Goal: Obtain resource: Download file/media

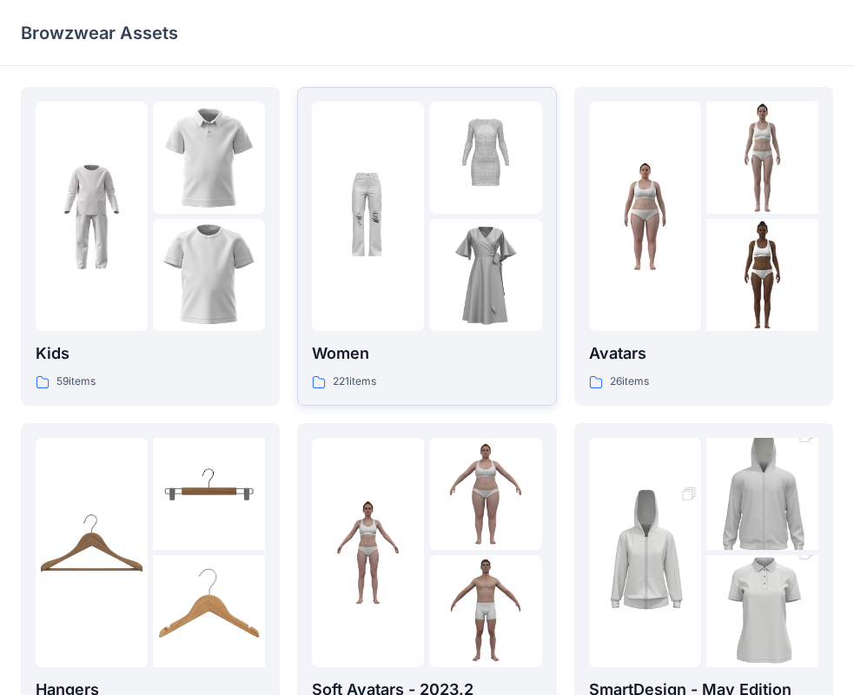
click at [374, 327] on div at bounding box center [368, 216] width 112 height 229
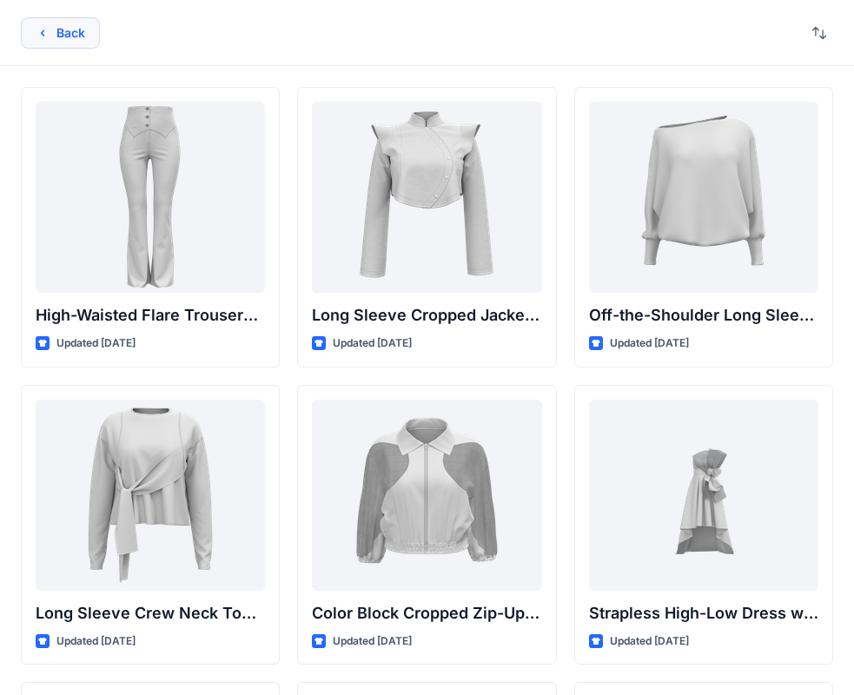
click at [69, 27] on button "Back" at bounding box center [60, 32] width 79 height 31
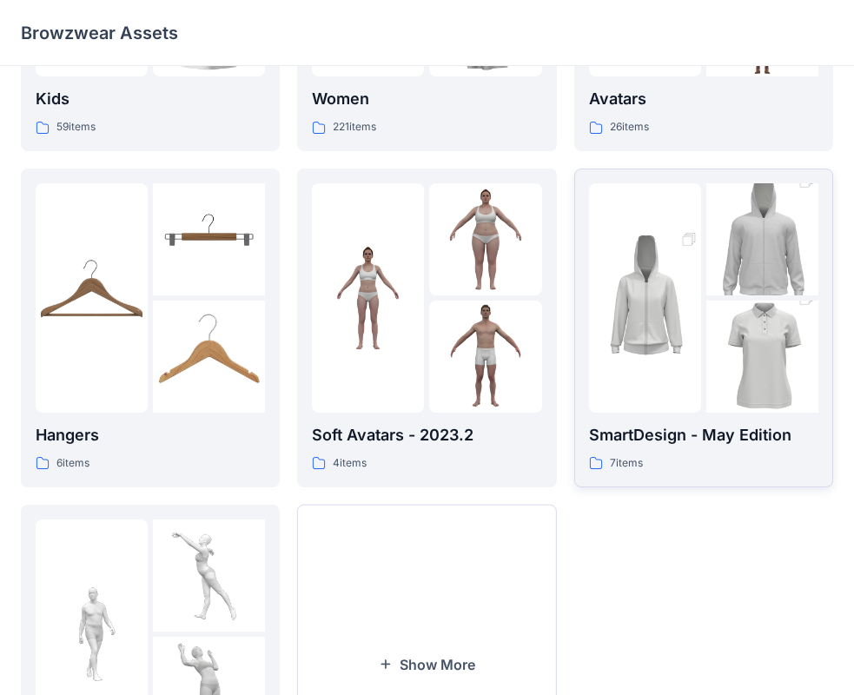
scroll to position [261, 0]
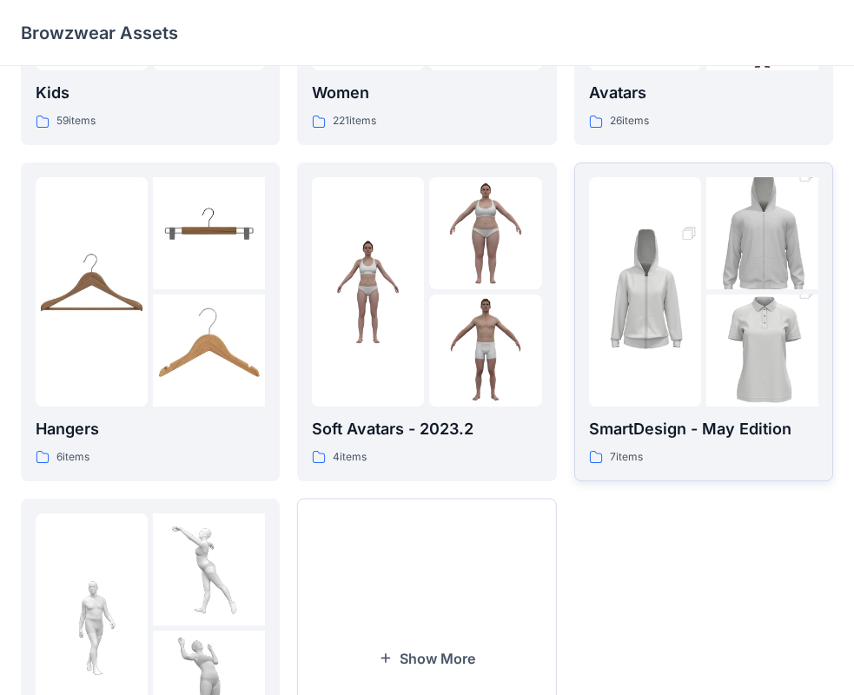
click at [708, 335] on img at bounding box center [763, 351] width 112 height 169
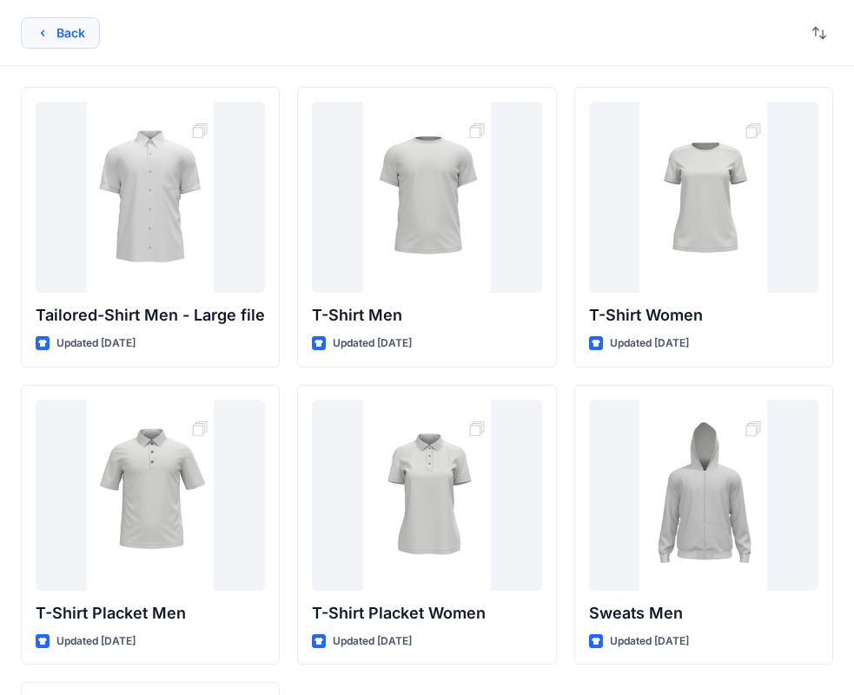
click at [54, 37] on button "Back" at bounding box center [60, 32] width 79 height 31
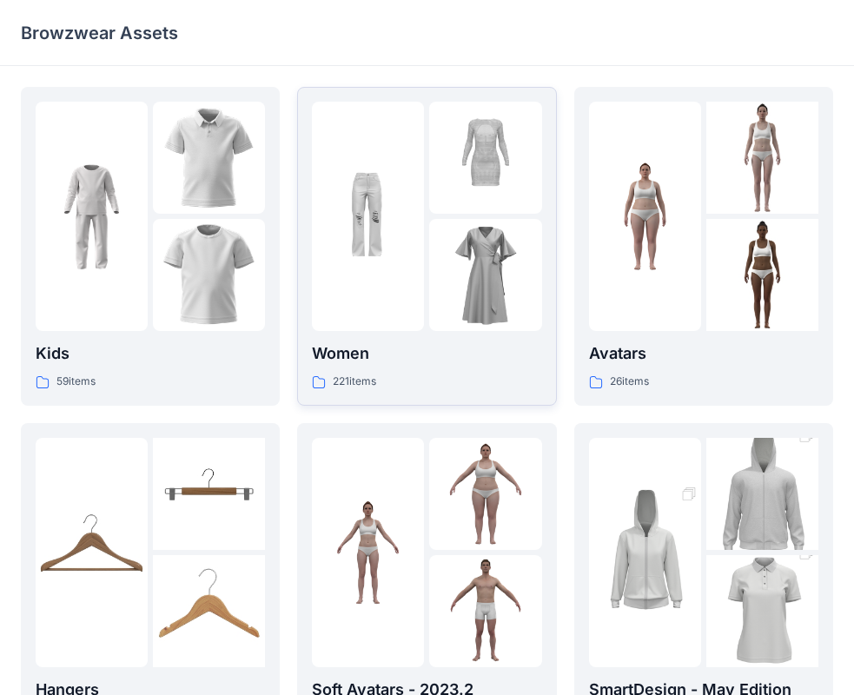
click at [421, 286] on div at bounding box center [368, 216] width 112 height 229
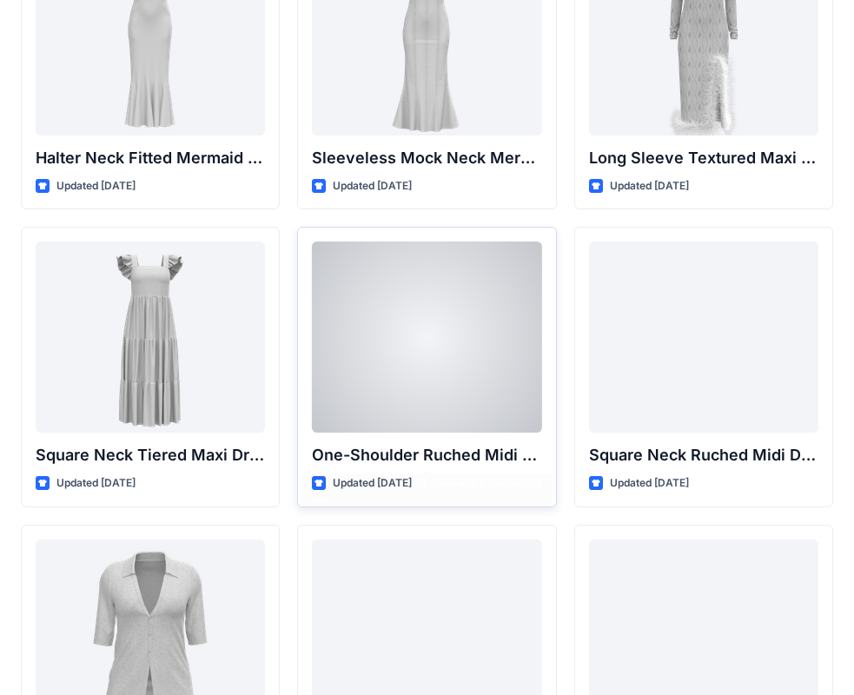
scroll to position [1217, 0]
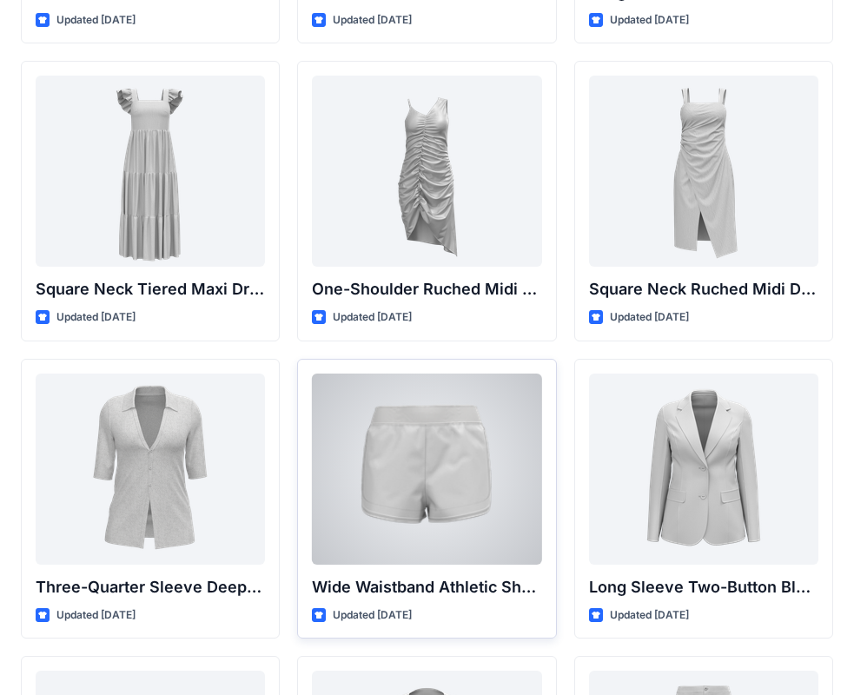
click at [448, 457] on div at bounding box center [426, 469] width 229 height 191
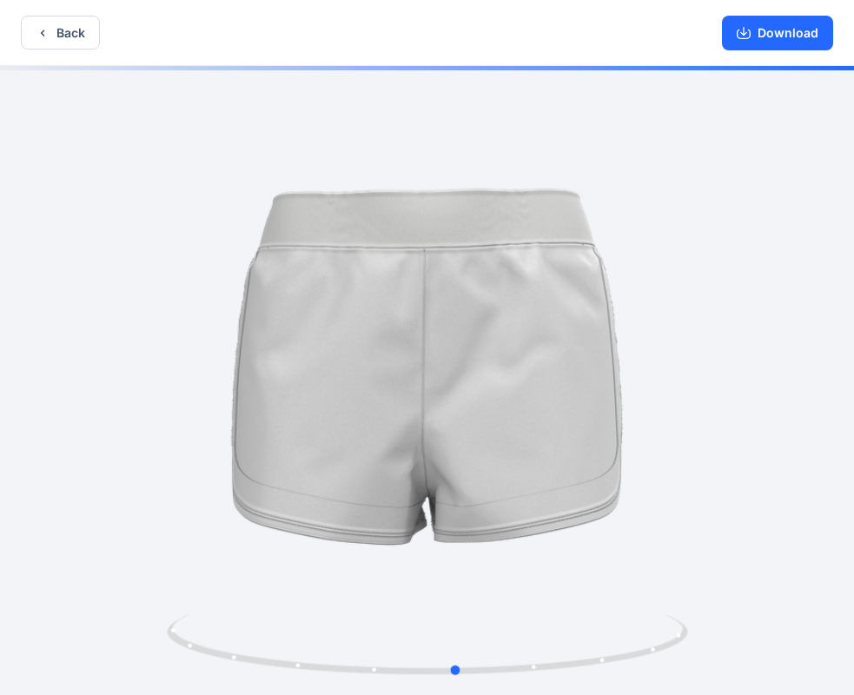
drag, startPoint x: 676, startPoint y: 549, endPoint x: 131, endPoint y: 555, distance: 544.9
click at [131, 557] on div at bounding box center [427, 382] width 854 height 633
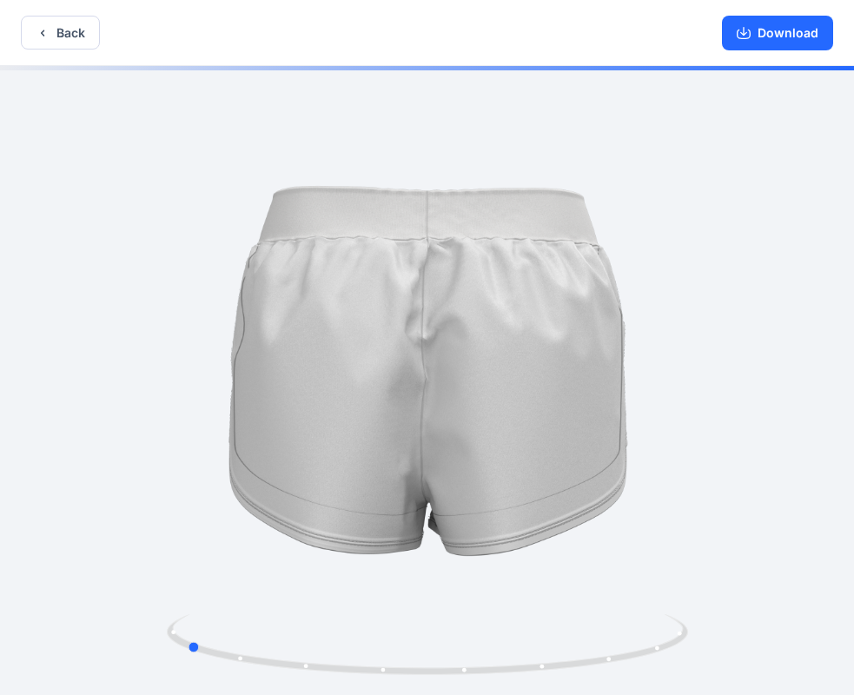
drag, startPoint x: 713, startPoint y: 462, endPoint x: 532, endPoint y: 479, distance: 181.5
click at [532, 479] on div at bounding box center [427, 382] width 854 height 633
click at [52, 34] on button "Back" at bounding box center [60, 33] width 79 height 34
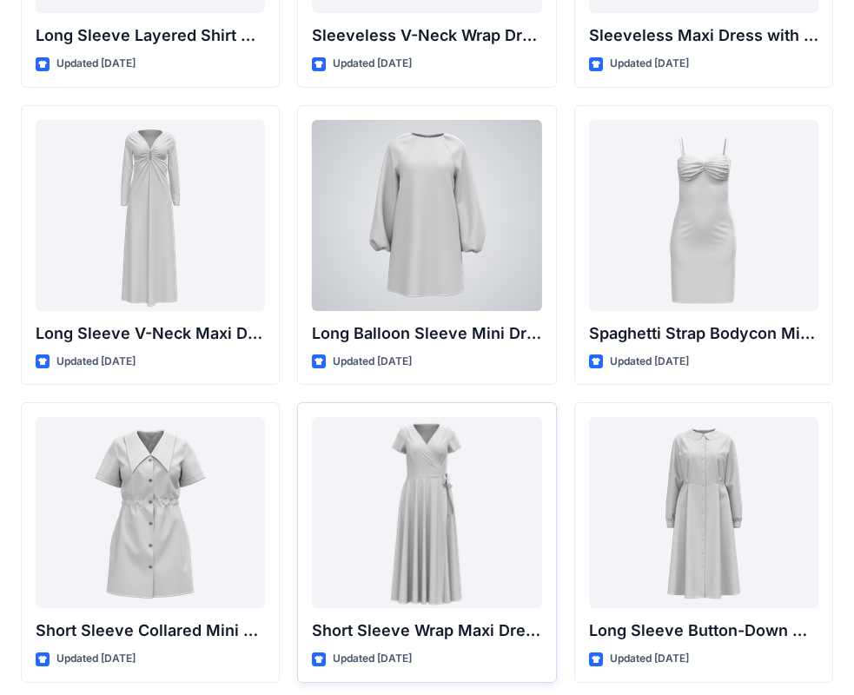
scroll to position [2694, 0]
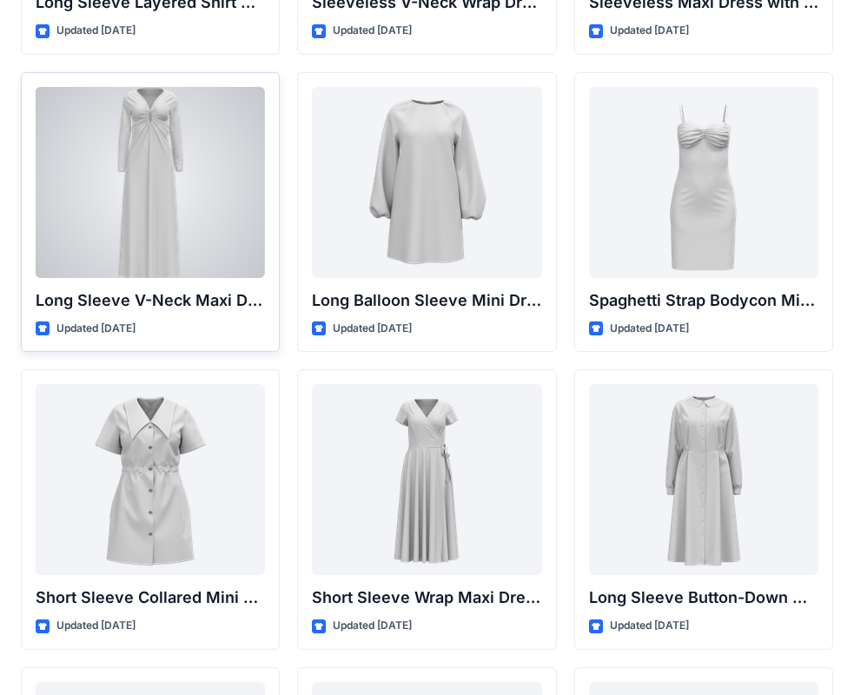
click at [171, 213] on div at bounding box center [150, 182] width 229 height 191
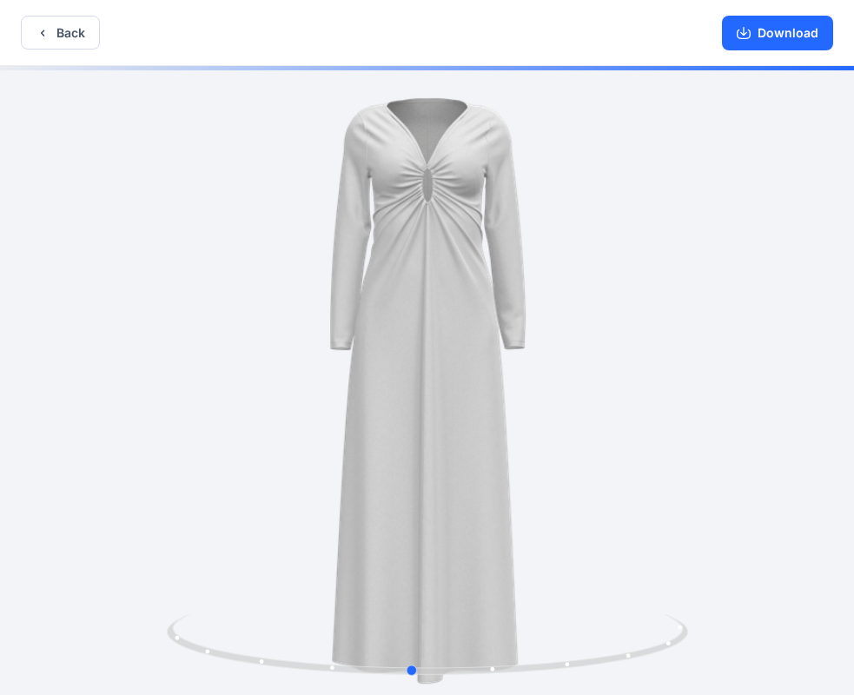
drag, startPoint x: 500, startPoint y: 470, endPoint x: 517, endPoint y: 384, distance: 87.8
click at [580, 472] on div at bounding box center [427, 382] width 854 height 633
click at [46, 33] on icon "button" at bounding box center [43, 33] width 14 height 14
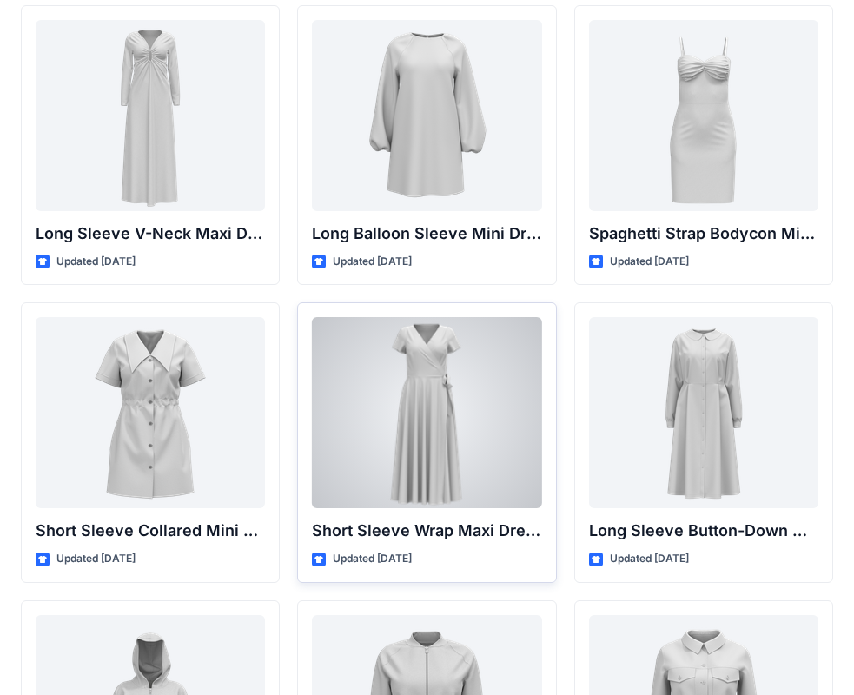
scroll to position [2955, 0]
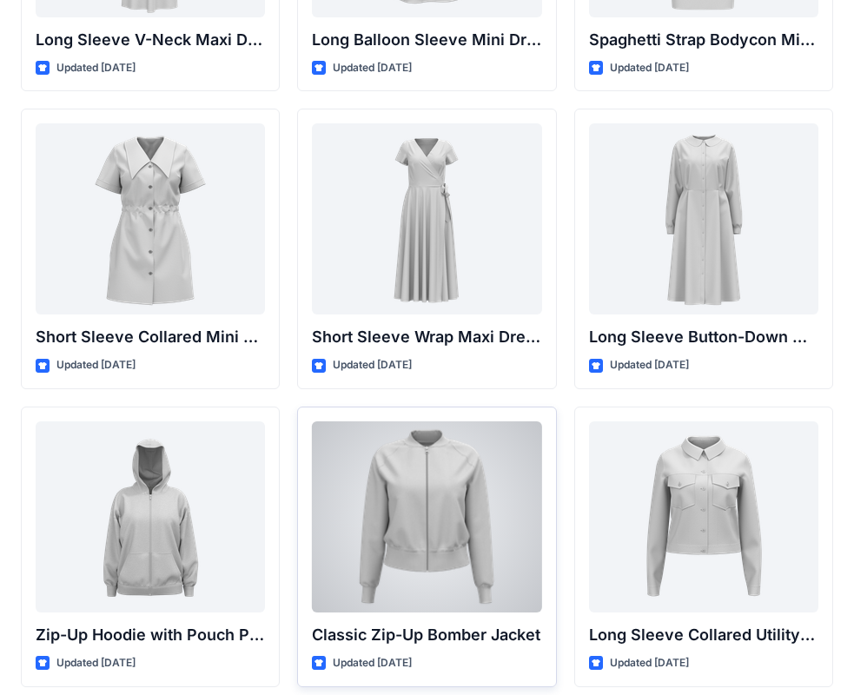
click at [418, 521] on div at bounding box center [426, 516] width 229 height 191
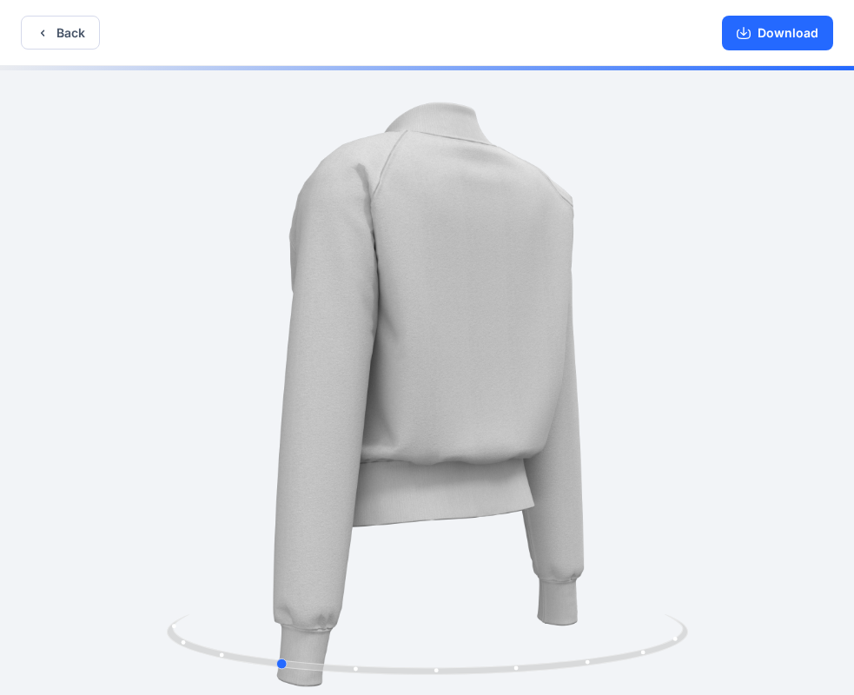
drag, startPoint x: 599, startPoint y: 523, endPoint x: 448, endPoint y: 533, distance: 150.7
click at [448, 533] on div at bounding box center [427, 382] width 854 height 633
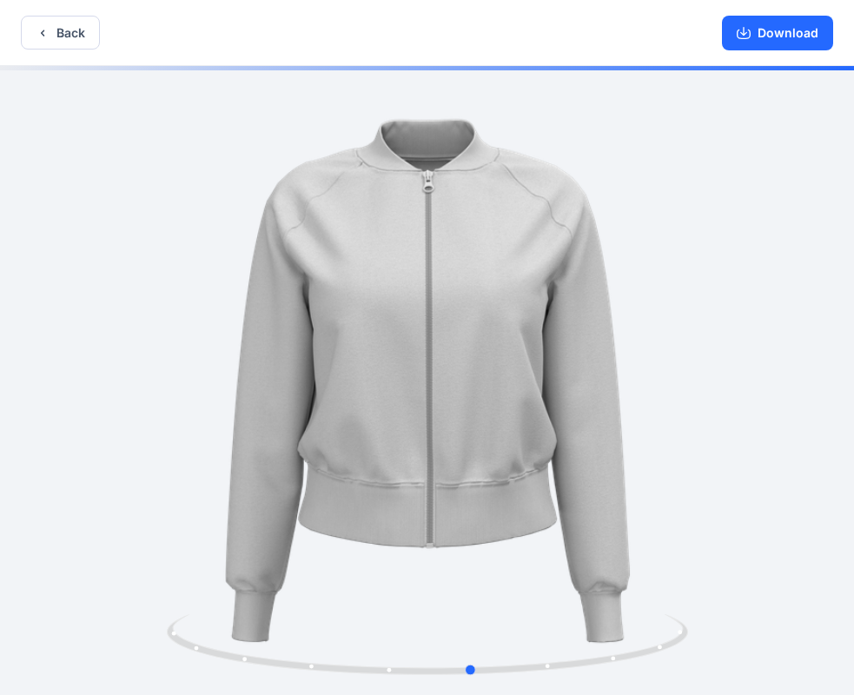
drag, startPoint x: 548, startPoint y: 512, endPoint x: 255, endPoint y: 469, distance: 296.8
click at [274, 483] on div at bounding box center [427, 382] width 854 height 633
click at [43, 34] on icon "button" at bounding box center [43, 33] width 14 height 14
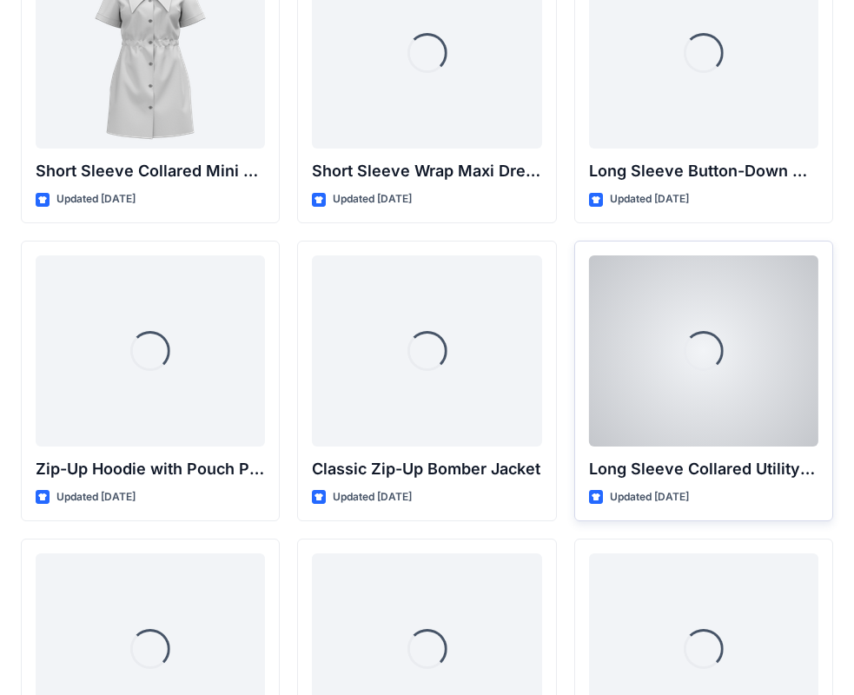
scroll to position [3129, 0]
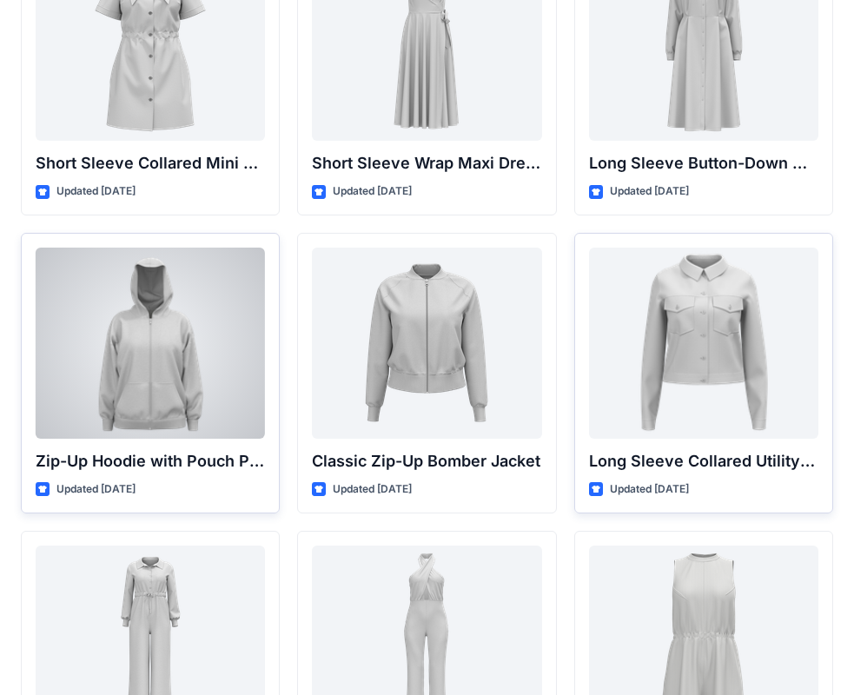
click at [172, 362] on div at bounding box center [150, 343] width 229 height 191
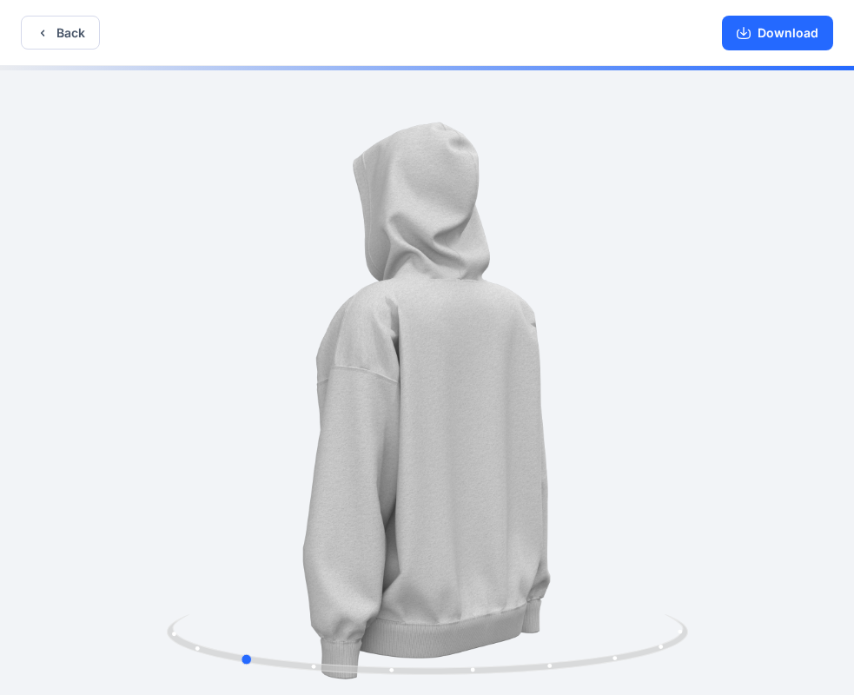
drag, startPoint x: 682, startPoint y: 512, endPoint x: 495, endPoint y: 522, distance: 187.1
click at [495, 522] on div at bounding box center [427, 382] width 854 height 633
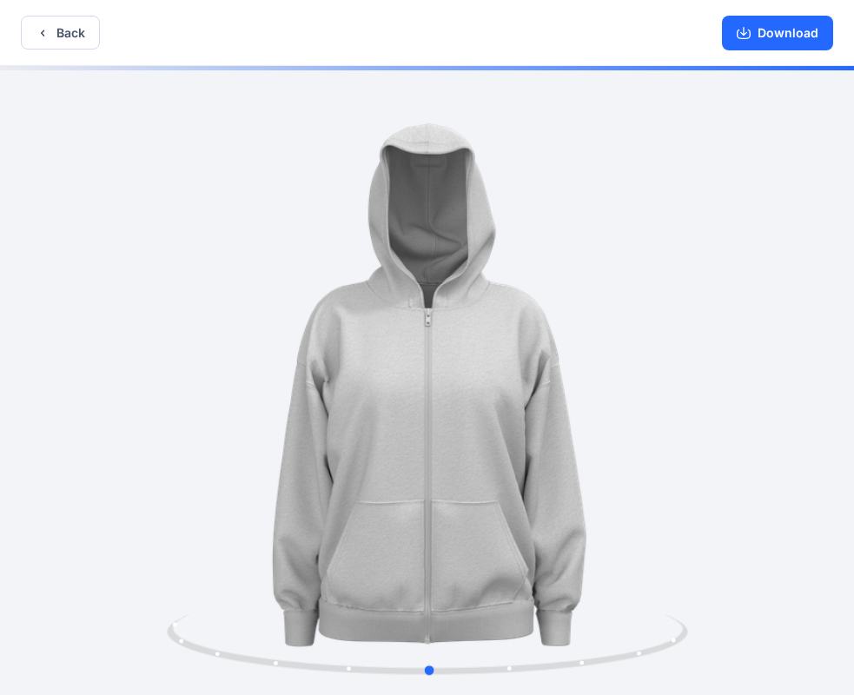
drag, startPoint x: 664, startPoint y: 534, endPoint x: 297, endPoint y: 479, distance: 370.8
click at [330, 508] on div at bounding box center [427, 382] width 854 height 633
click at [45, 33] on icon "button" at bounding box center [43, 33] width 14 height 14
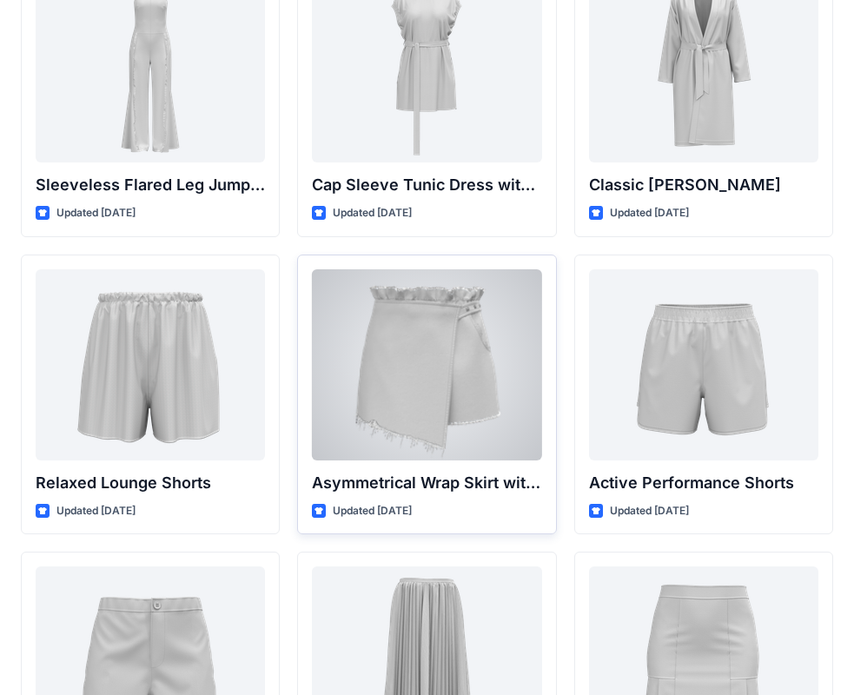
scroll to position [4171, 0]
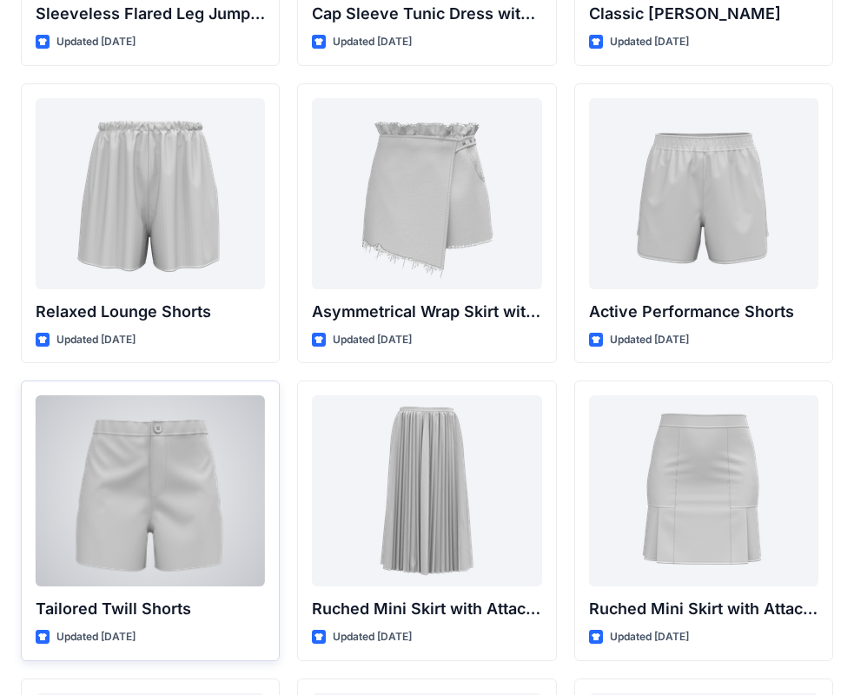
click at [136, 454] on div at bounding box center [150, 490] width 229 height 191
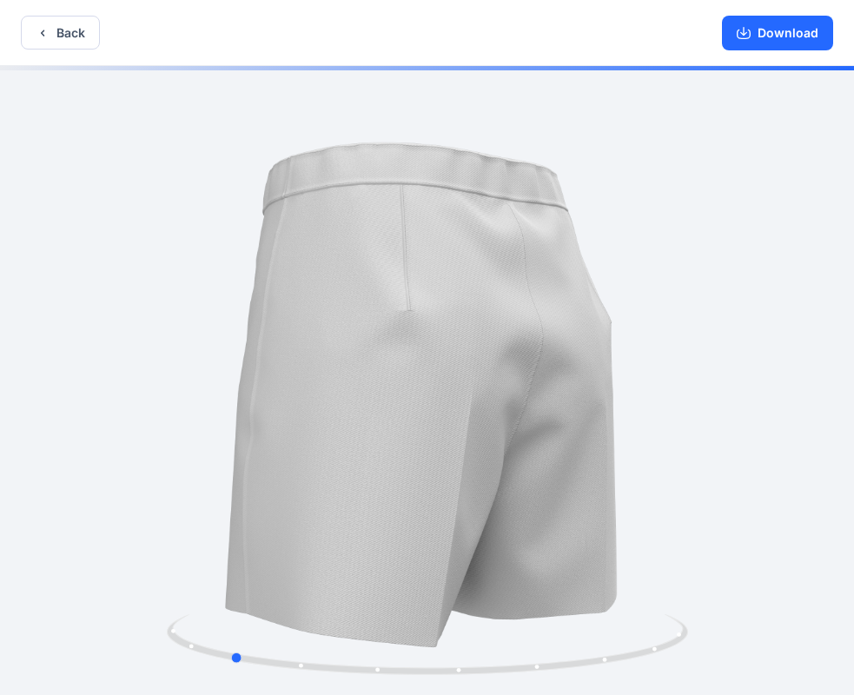
drag, startPoint x: 658, startPoint y: 483, endPoint x: 491, endPoint y: 482, distance: 166.9
click at [453, 484] on div at bounding box center [427, 382] width 854 height 633
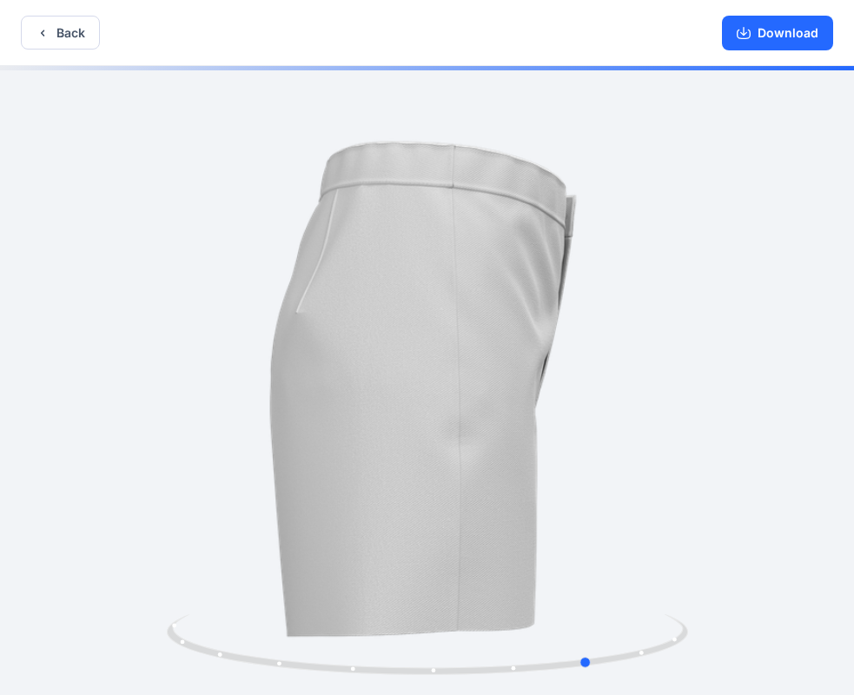
drag, startPoint x: 644, startPoint y: 549, endPoint x: 525, endPoint y: 524, distance: 121.7
click at [525, 524] on div at bounding box center [427, 382] width 854 height 633
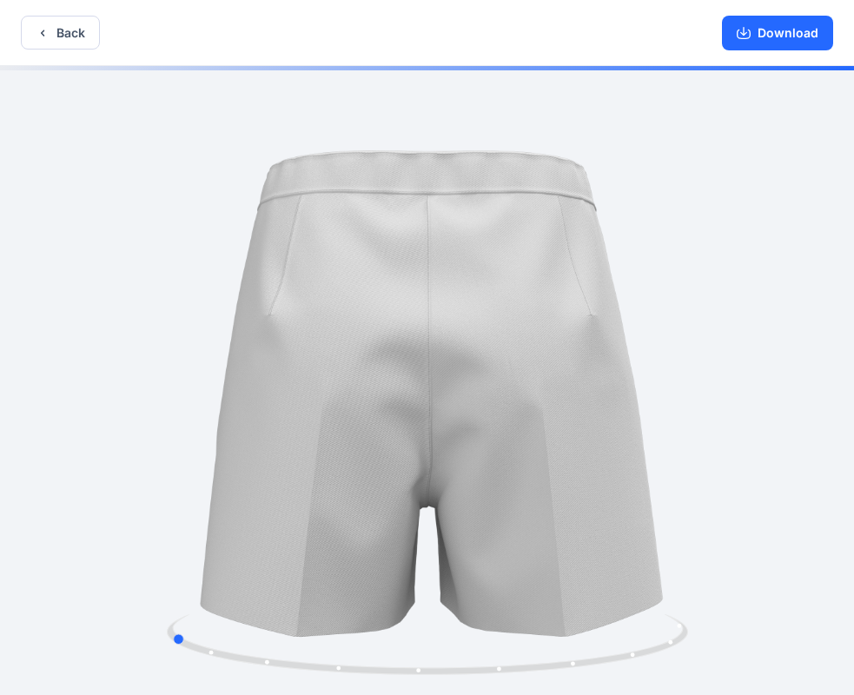
drag, startPoint x: 337, startPoint y: 538, endPoint x: 441, endPoint y: 540, distance: 103.4
click at [441, 540] on div at bounding box center [427, 382] width 854 height 633
drag, startPoint x: 494, startPoint y: 607, endPoint x: 516, endPoint y: 607, distance: 22.6
click at [524, 607] on div at bounding box center [427, 382] width 854 height 633
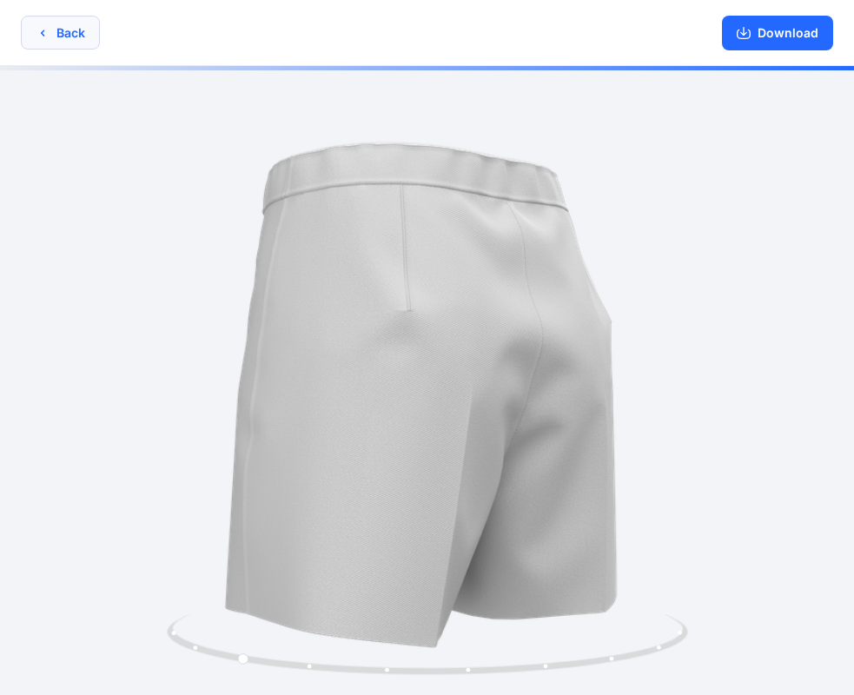
click at [51, 29] on button "Back" at bounding box center [60, 33] width 79 height 34
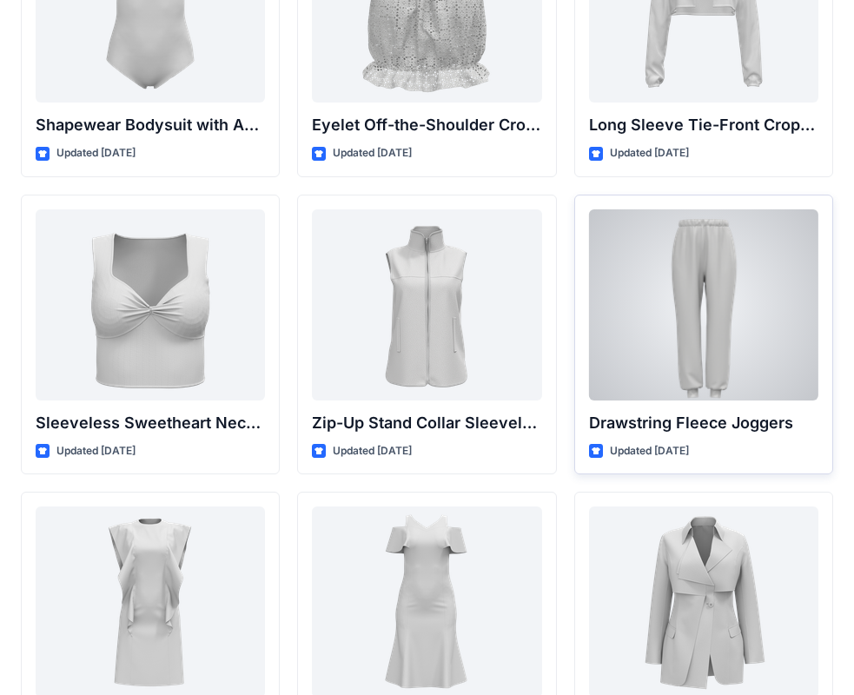
scroll to position [5910, 0]
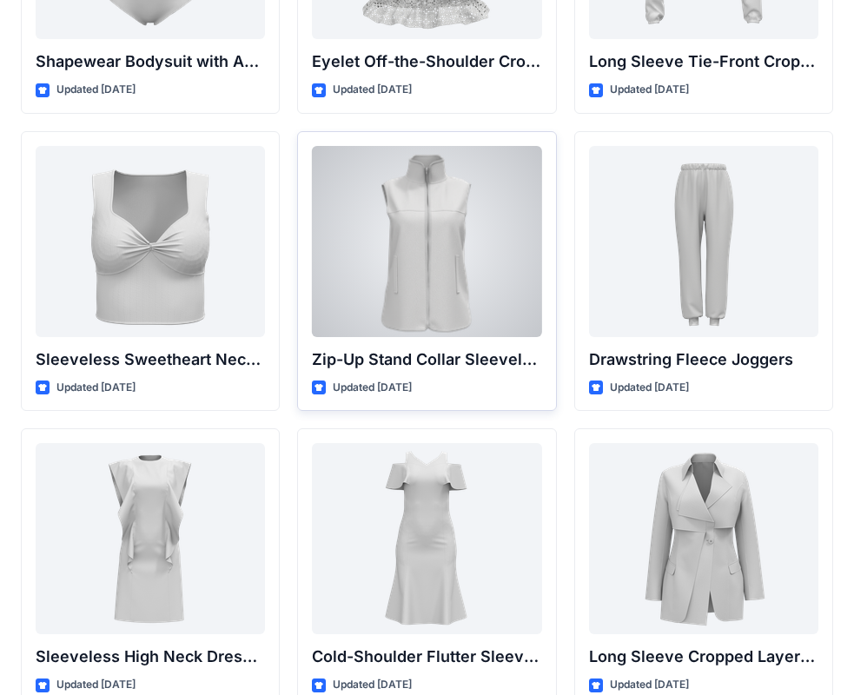
click at [437, 291] on div at bounding box center [426, 241] width 229 height 191
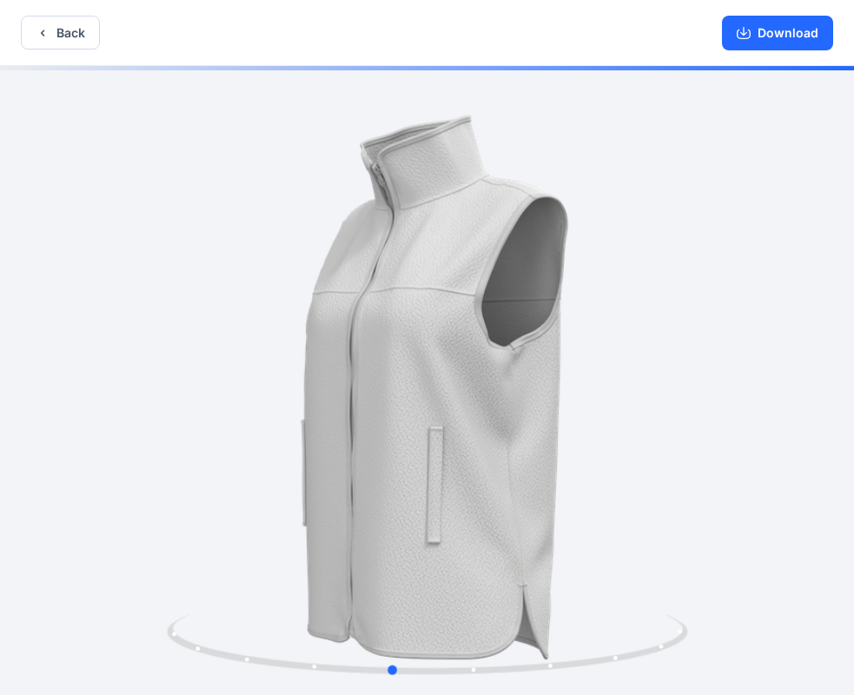
drag, startPoint x: 607, startPoint y: 567, endPoint x: 570, endPoint y: 568, distance: 37.4
click at [570, 568] on div at bounding box center [427, 382] width 854 height 633
drag, startPoint x: 627, startPoint y: 580, endPoint x: 585, endPoint y: 582, distance: 42.7
click at [585, 582] on div at bounding box center [427, 382] width 854 height 633
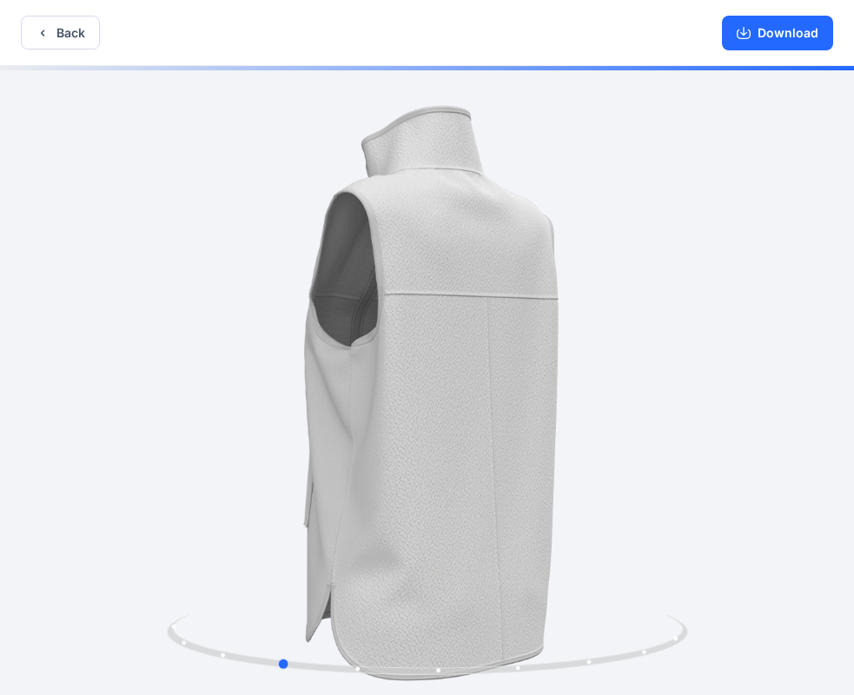
drag, startPoint x: 587, startPoint y: 579, endPoint x: 518, endPoint y: 576, distance: 69.6
click at [518, 576] on div at bounding box center [427, 382] width 854 height 633
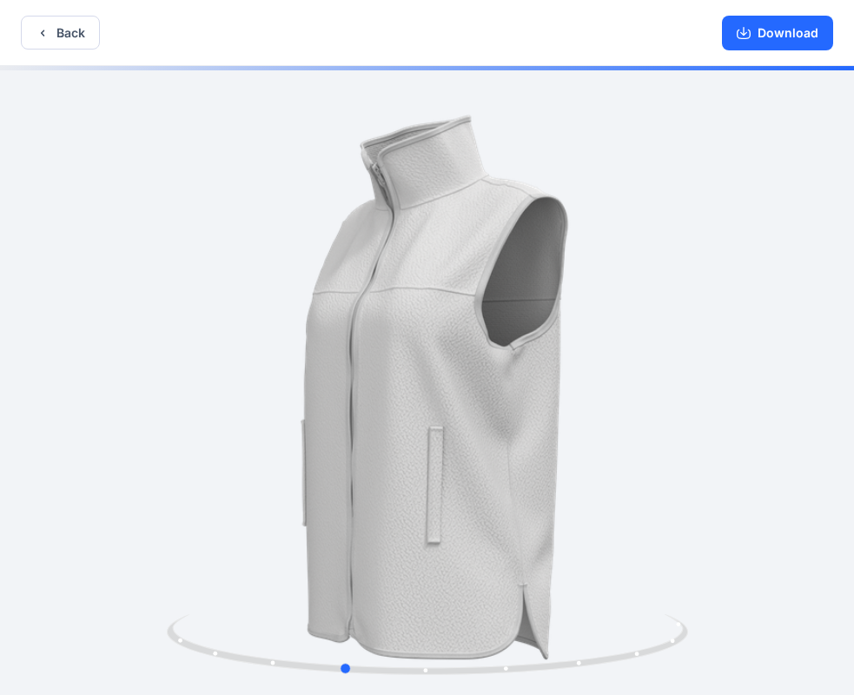
drag, startPoint x: 472, startPoint y: 571, endPoint x: 541, endPoint y: 574, distance: 69.6
click at [542, 574] on div at bounding box center [427, 382] width 854 height 633
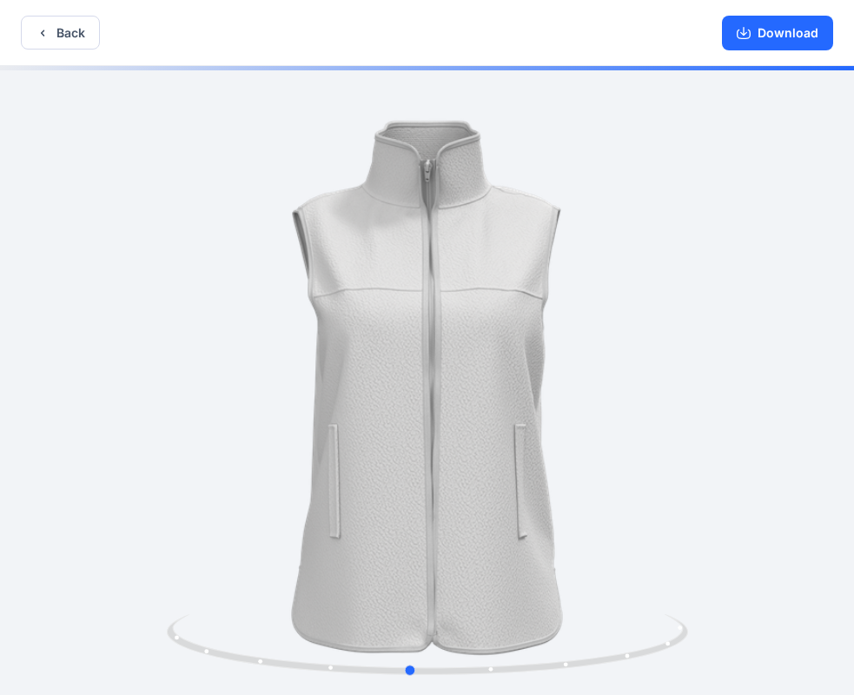
drag, startPoint x: 464, startPoint y: 580, endPoint x: 528, endPoint y: 580, distance: 63.4
click at [528, 580] on div at bounding box center [427, 382] width 854 height 633
drag, startPoint x: 465, startPoint y: 631, endPoint x: 493, endPoint y: 629, distance: 27.9
click at [493, 629] on icon at bounding box center [430, 646] width 526 height 65
click at [789, 30] on button "Download" at bounding box center [777, 33] width 111 height 35
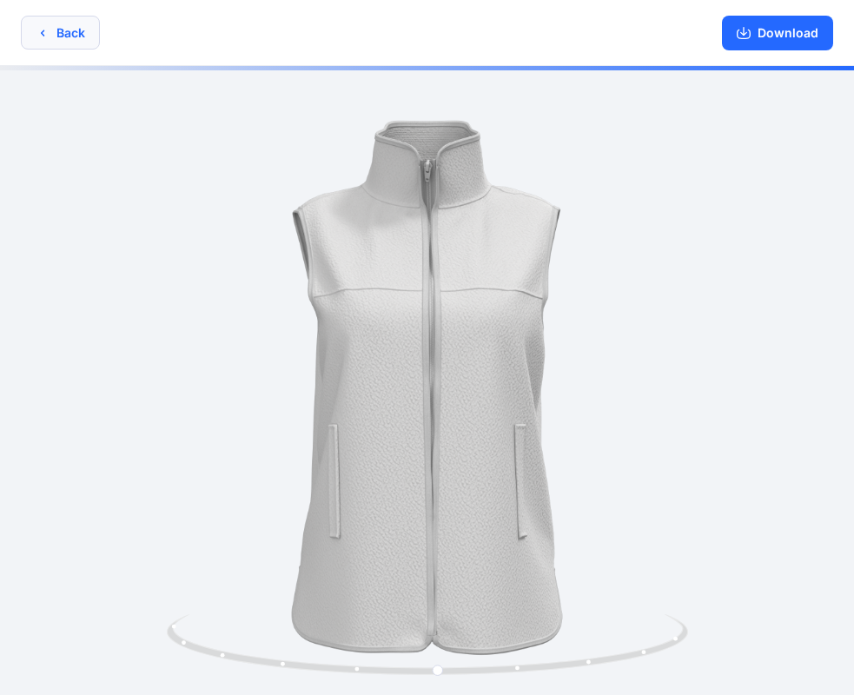
click at [47, 37] on icon "button" at bounding box center [43, 33] width 14 height 14
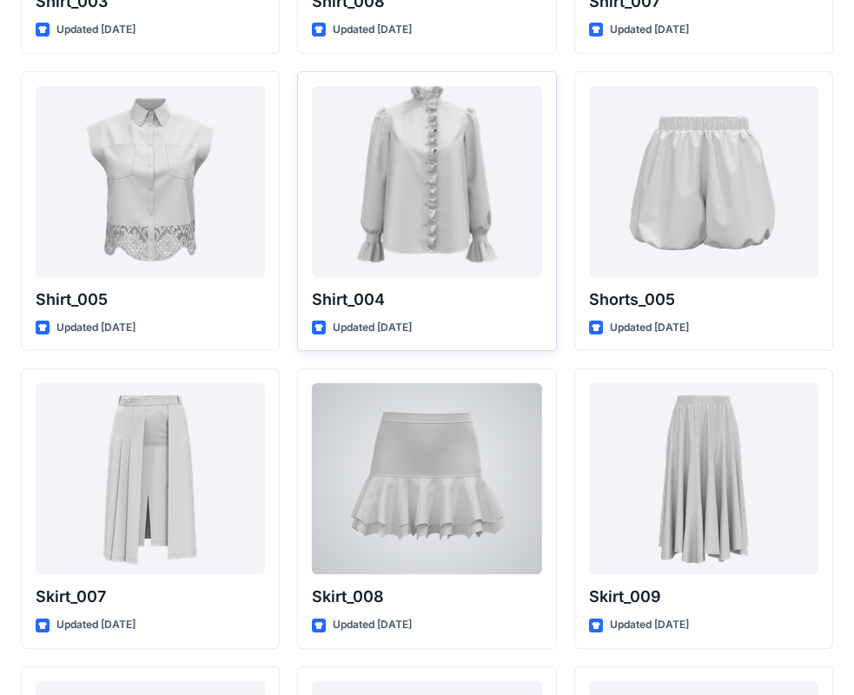
scroll to position [8082, 0]
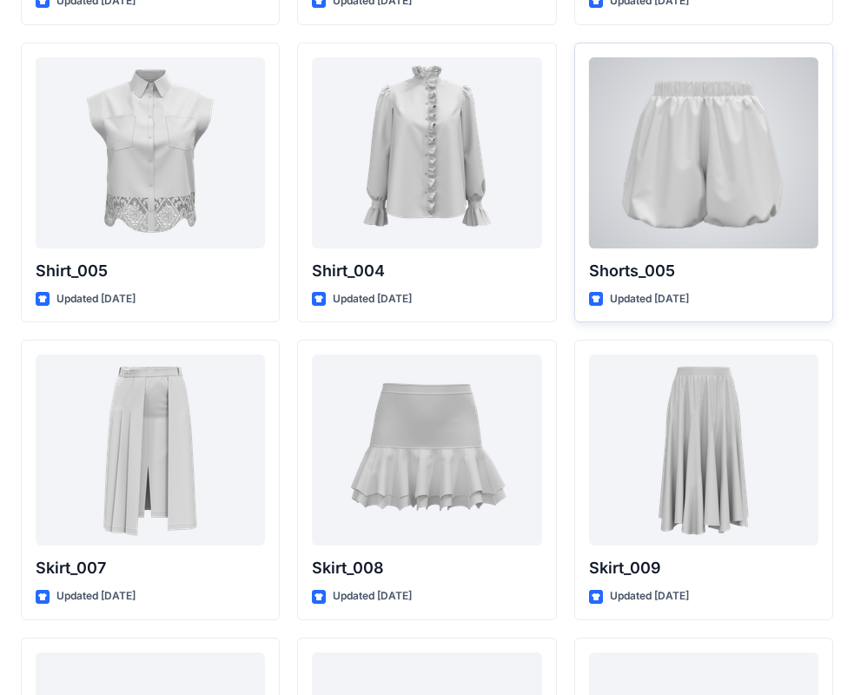
click at [705, 162] on div at bounding box center [703, 152] width 229 height 191
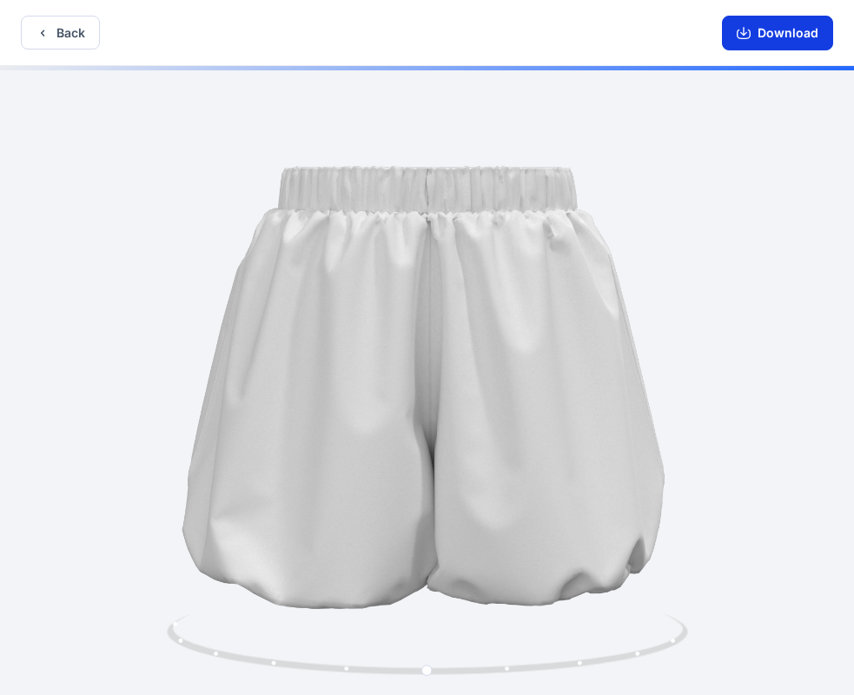
click at [773, 40] on button "Download" at bounding box center [777, 33] width 111 height 35
click at [50, 37] on button "Back" at bounding box center [60, 33] width 79 height 34
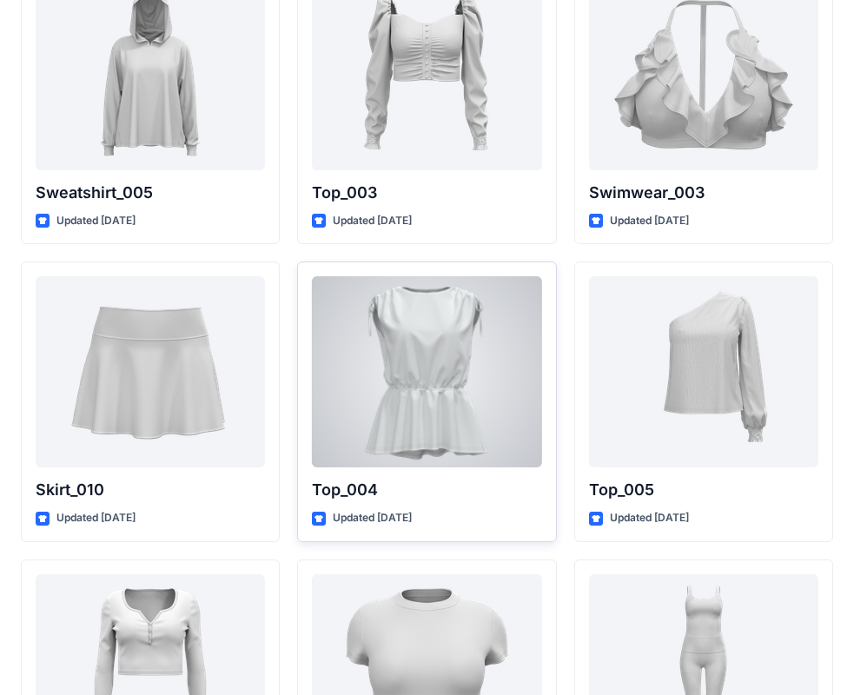
scroll to position [8864, 0]
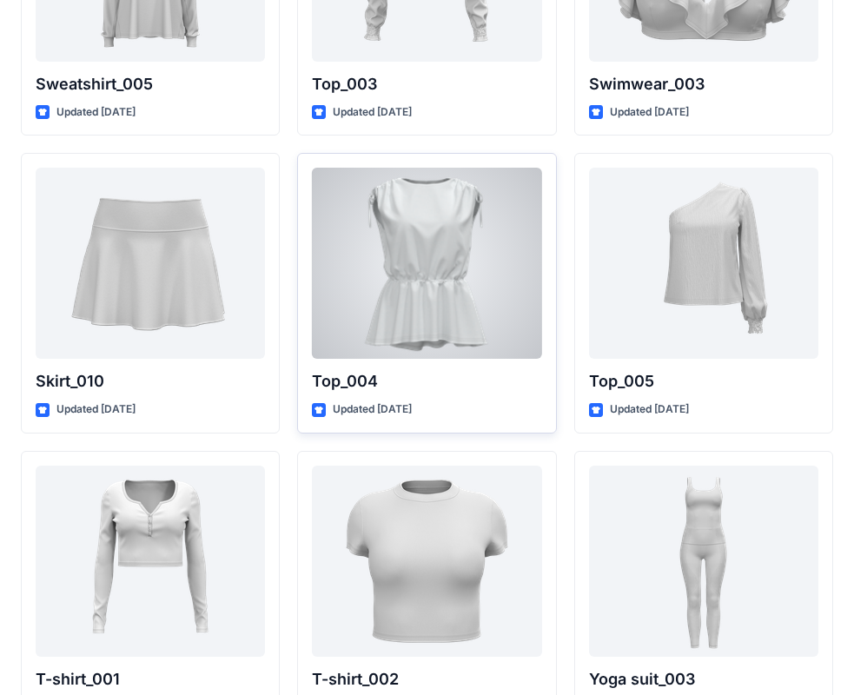
click at [444, 269] on div at bounding box center [426, 263] width 229 height 191
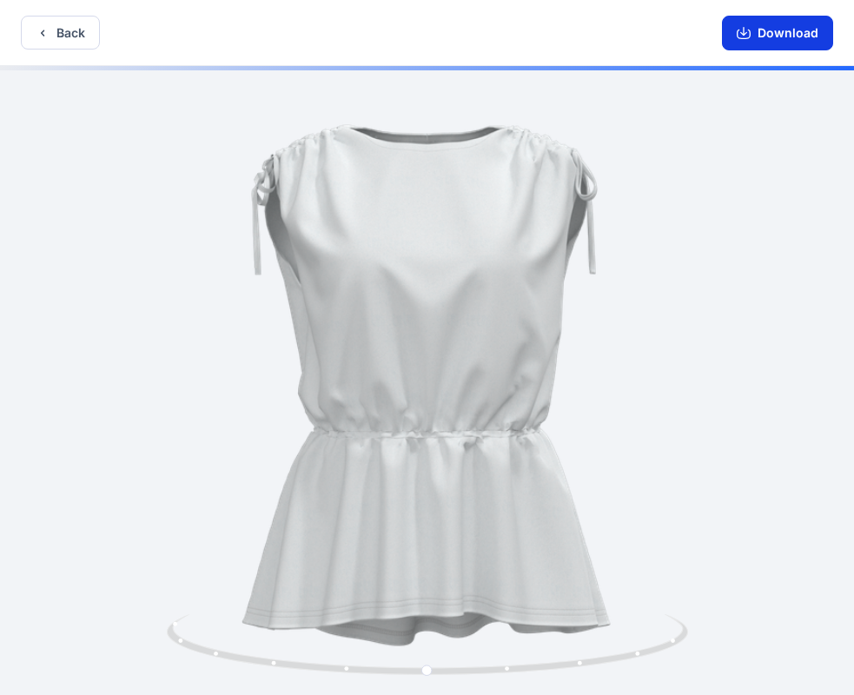
click at [773, 30] on button "Download" at bounding box center [777, 33] width 111 height 35
click at [56, 37] on button "Back" at bounding box center [60, 33] width 79 height 34
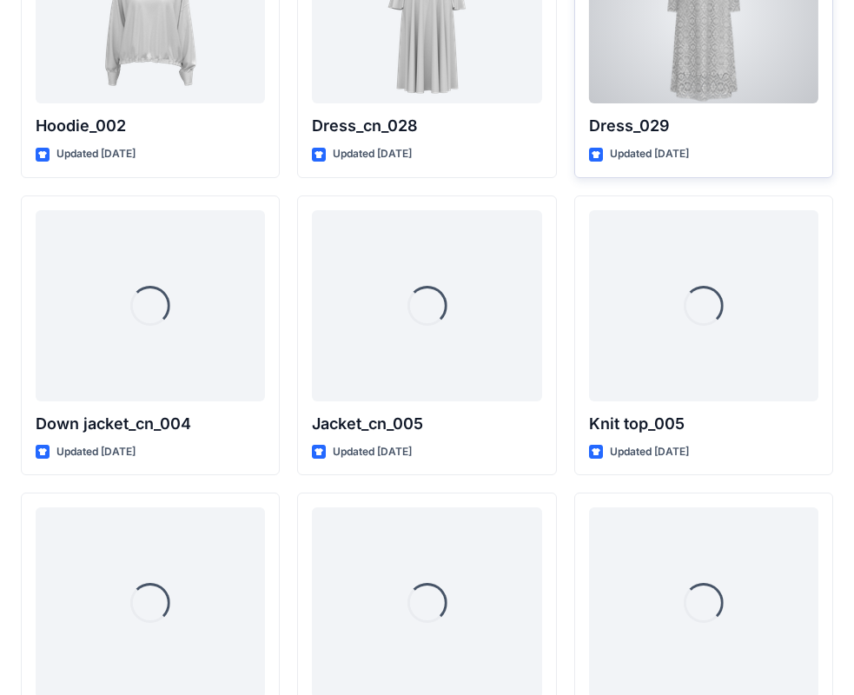
scroll to position [11218, 0]
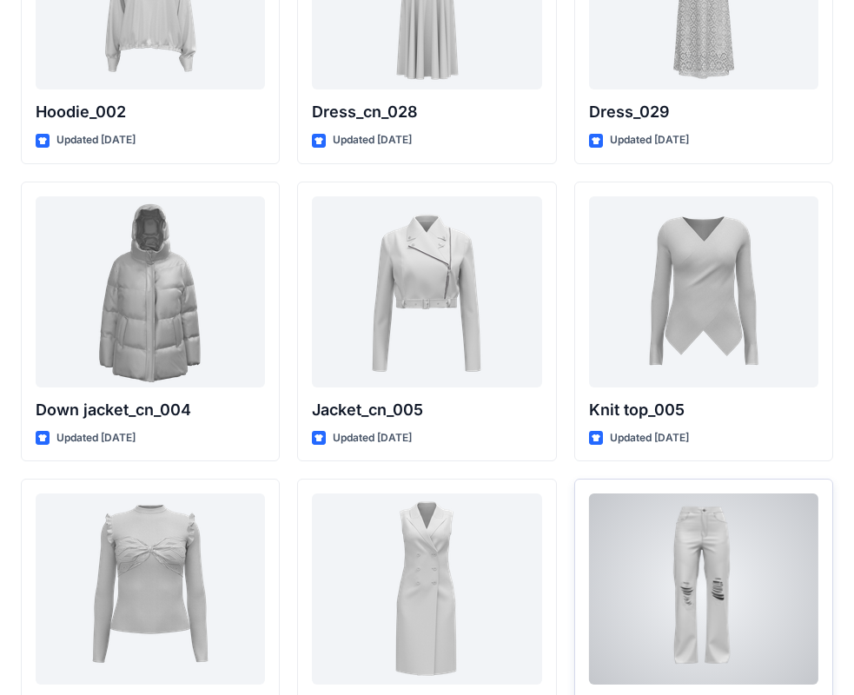
click at [674, 566] on div at bounding box center [703, 589] width 229 height 191
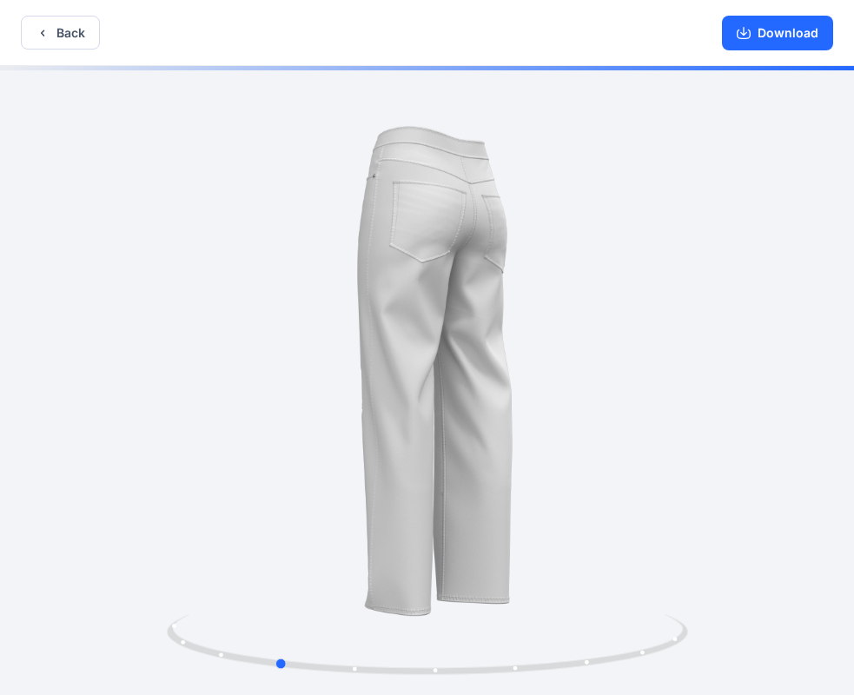
drag, startPoint x: 649, startPoint y: 521, endPoint x: 501, endPoint y: 545, distance: 149.6
click at [495, 554] on div at bounding box center [427, 382] width 854 height 633
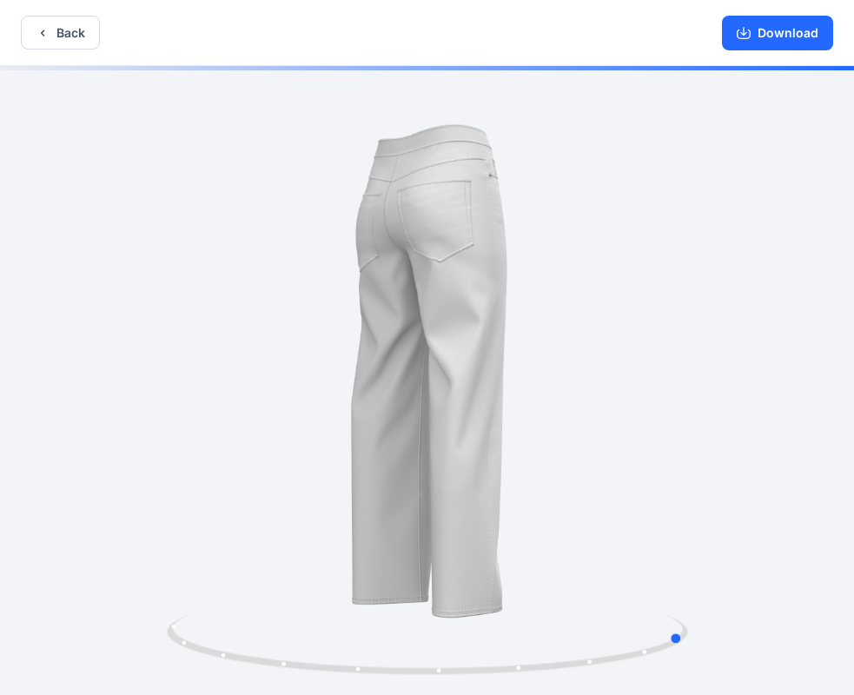
drag, startPoint x: 620, startPoint y: 490, endPoint x: 508, endPoint y: 516, distance: 114.3
click at [509, 519] on div at bounding box center [427, 382] width 854 height 633
drag, startPoint x: 608, startPoint y: 520, endPoint x: 554, endPoint y: 522, distance: 53.9
click at [554, 522] on div at bounding box center [427, 382] width 854 height 633
click at [56, 35] on button "Back" at bounding box center [60, 33] width 79 height 34
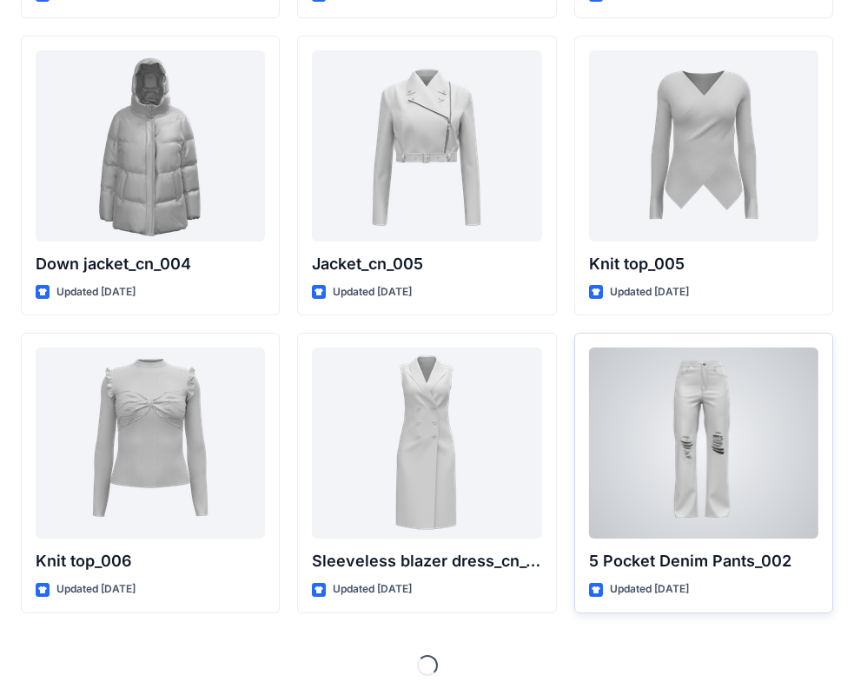
scroll to position [11365, 0]
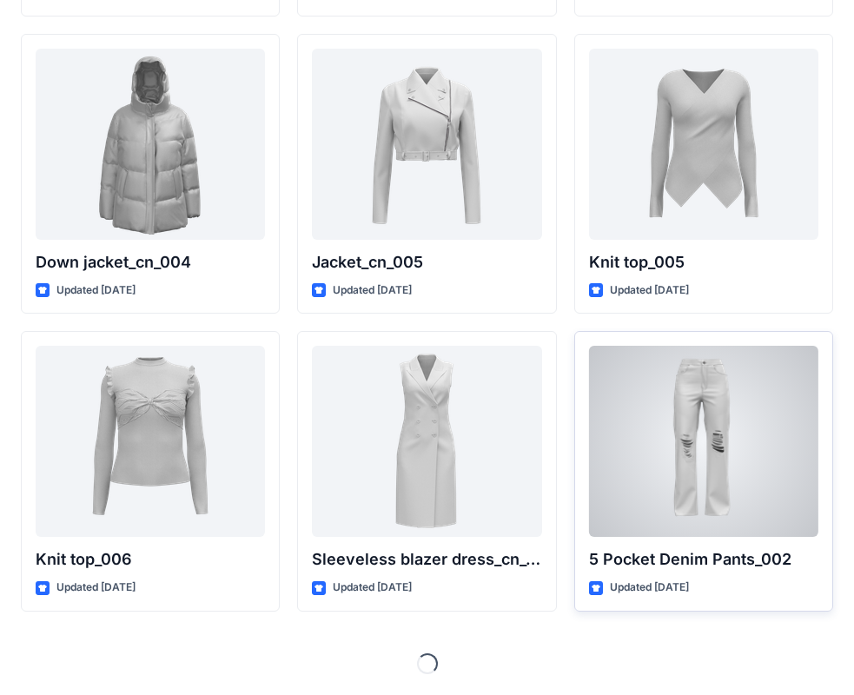
click at [720, 407] on div at bounding box center [703, 441] width 229 height 191
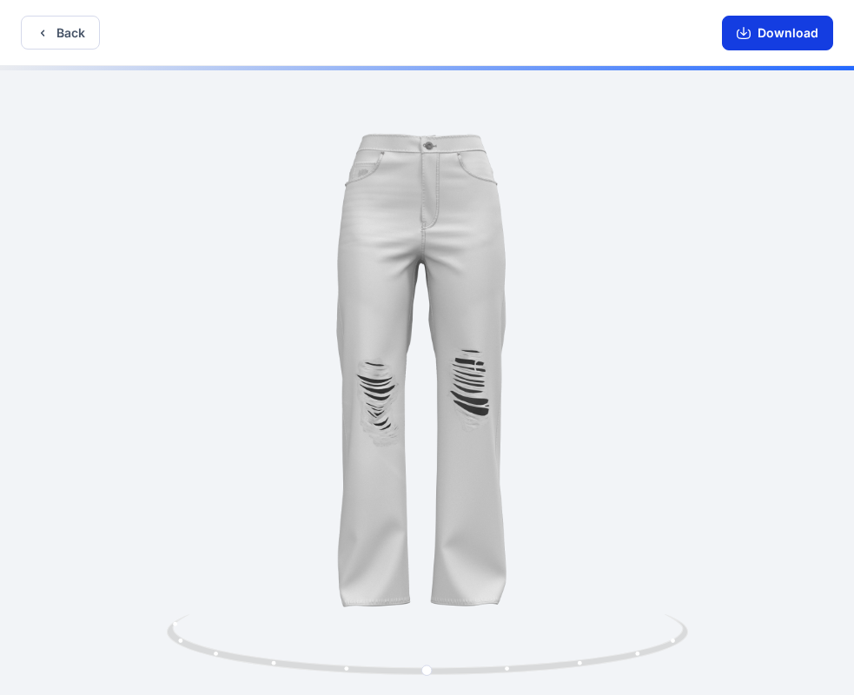
click at [755, 37] on button "Download" at bounding box center [777, 33] width 111 height 35
click at [48, 30] on icon "button" at bounding box center [43, 33] width 14 height 14
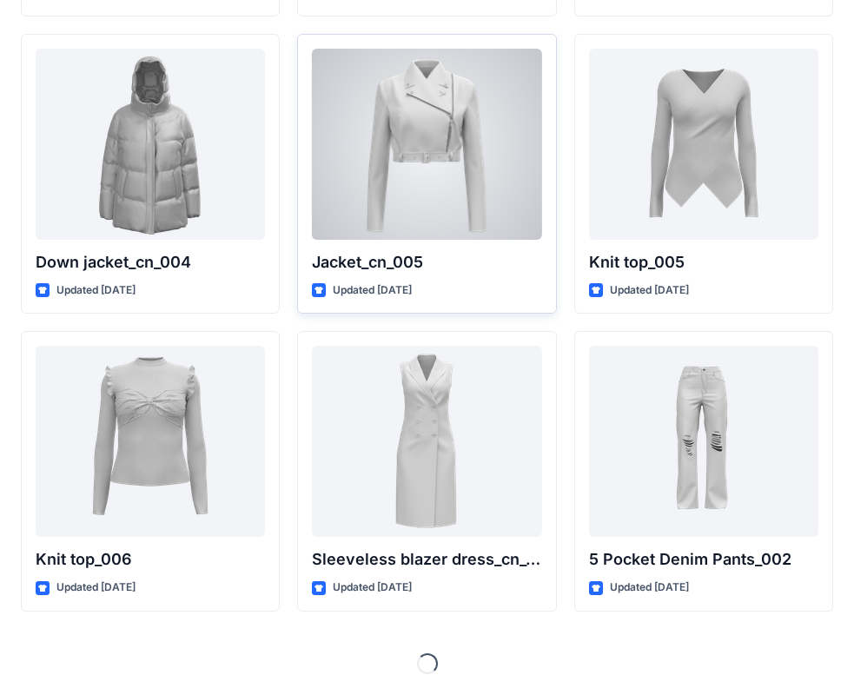
click at [348, 146] on div at bounding box center [426, 144] width 229 height 191
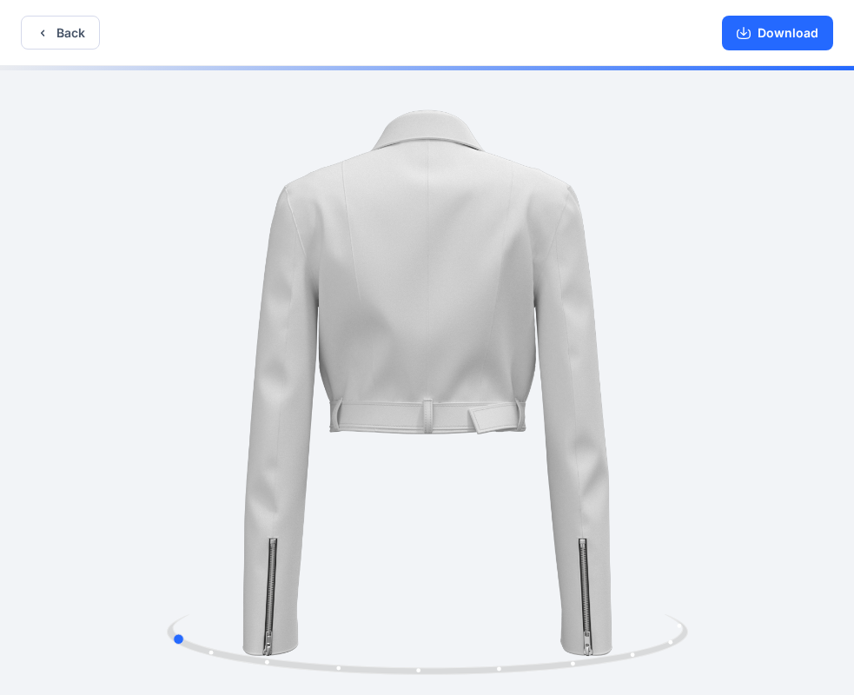
drag, startPoint x: 627, startPoint y: 486, endPoint x: 484, endPoint y: 514, distance: 146.2
click at [395, 515] on div at bounding box center [427, 382] width 854 height 633
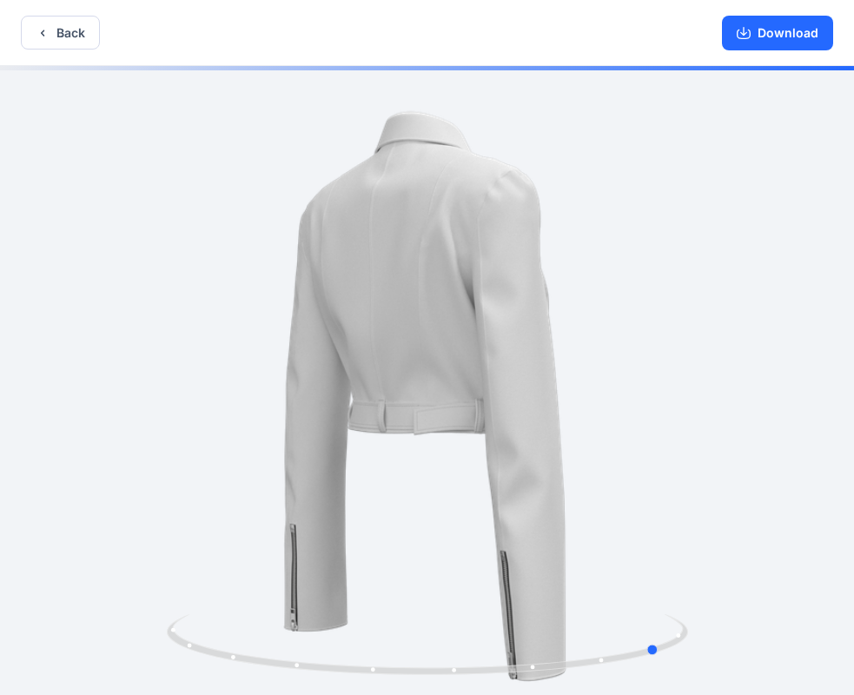
drag, startPoint x: 621, startPoint y: 541, endPoint x: 592, endPoint y: 532, distance: 30.2
click at [591, 535] on div at bounding box center [427, 382] width 854 height 633
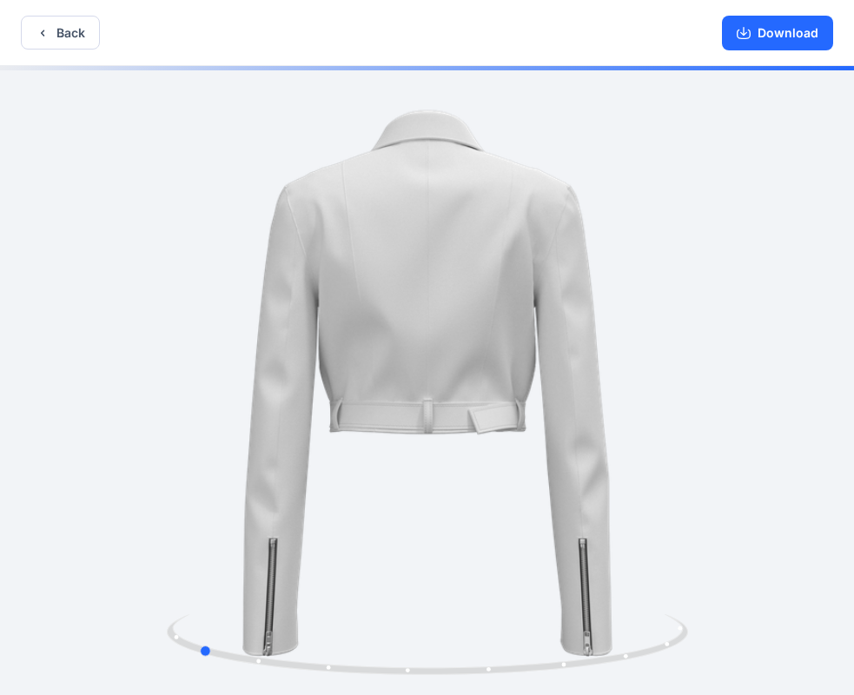
drag, startPoint x: 411, startPoint y: 516, endPoint x: 469, endPoint y: 519, distance: 58.3
click at [469, 519] on div at bounding box center [427, 382] width 854 height 633
click at [804, 26] on button "Download" at bounding box center [777, 33] width 111 height 35
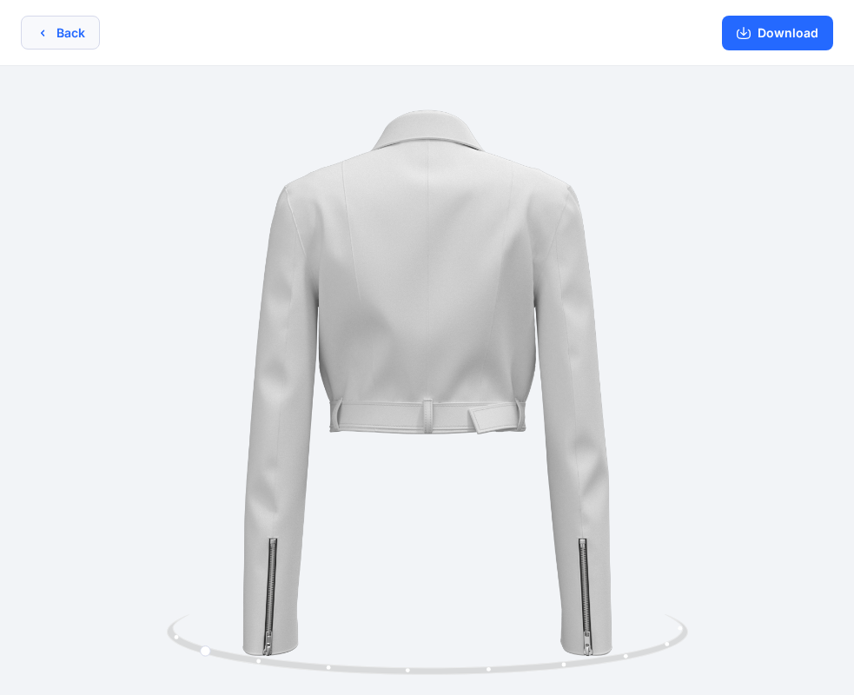
click at [27, 29] on button "Back" at bounding box center [60, 33] width 79 height 34
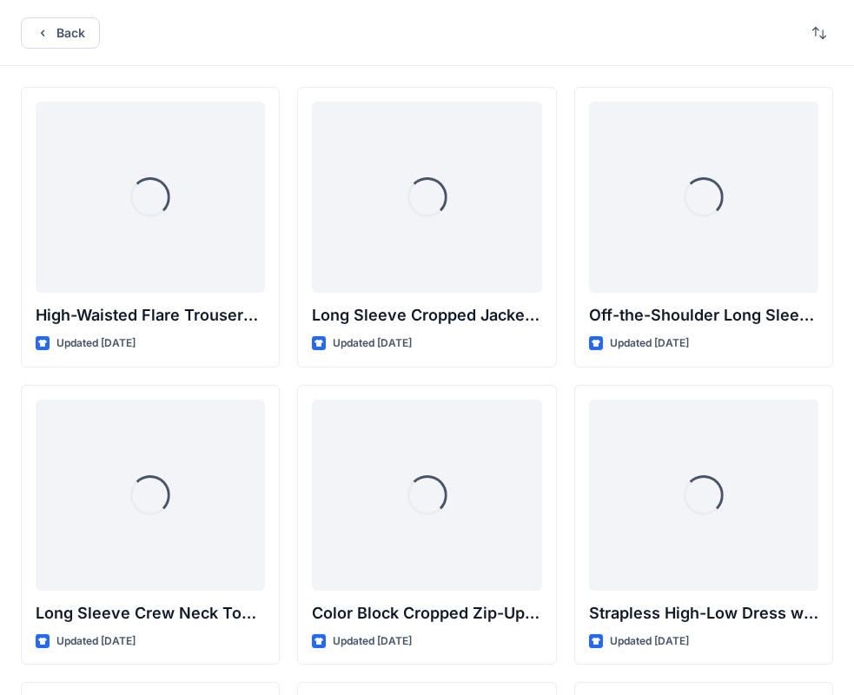
scroll to position [11365, 0]
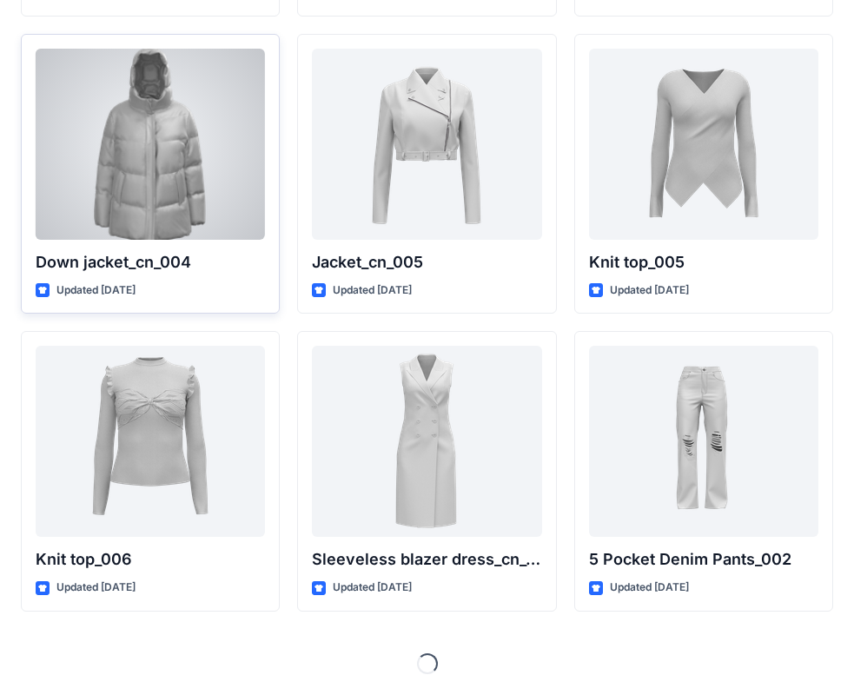
click at [192, 121] on div at bounding box center [150, 144] width 229 height 191
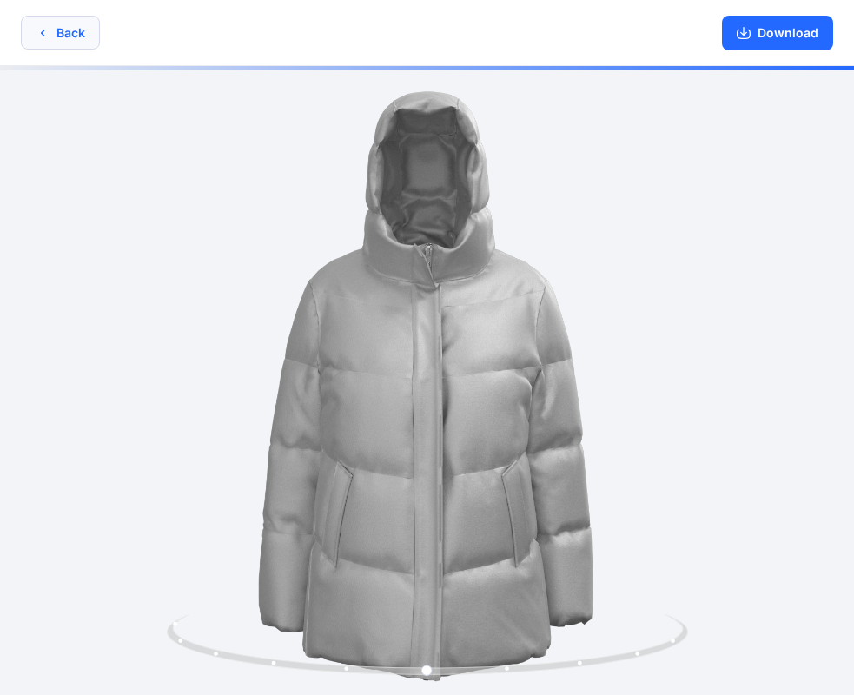
click at [40, 24] on button "Back" at bounding box center [60, 33] width 79 height 34
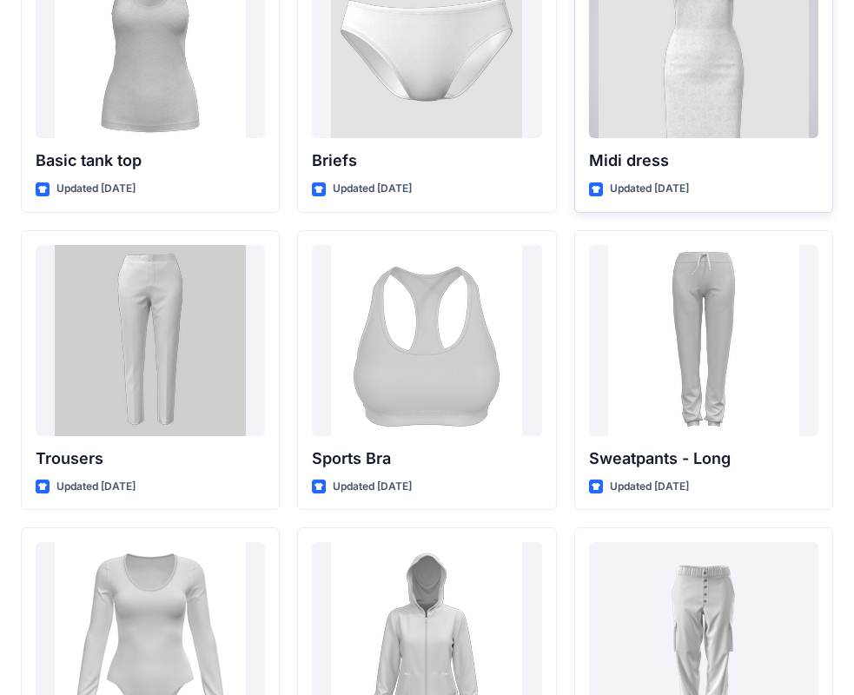
scroll to position [14529, 0]
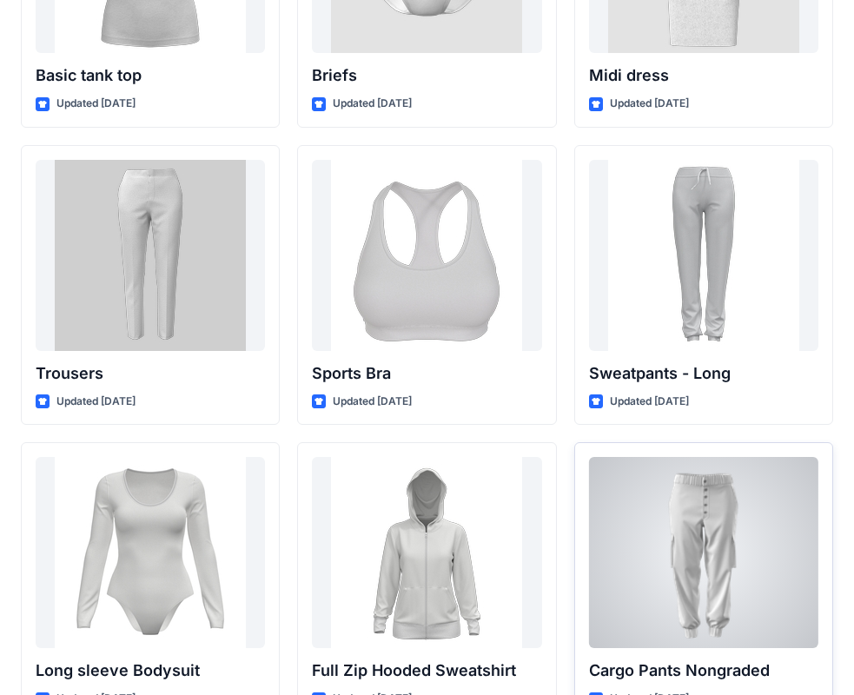
click at [704, 544] on div at bounding box center [703, 552] width 229 height 191
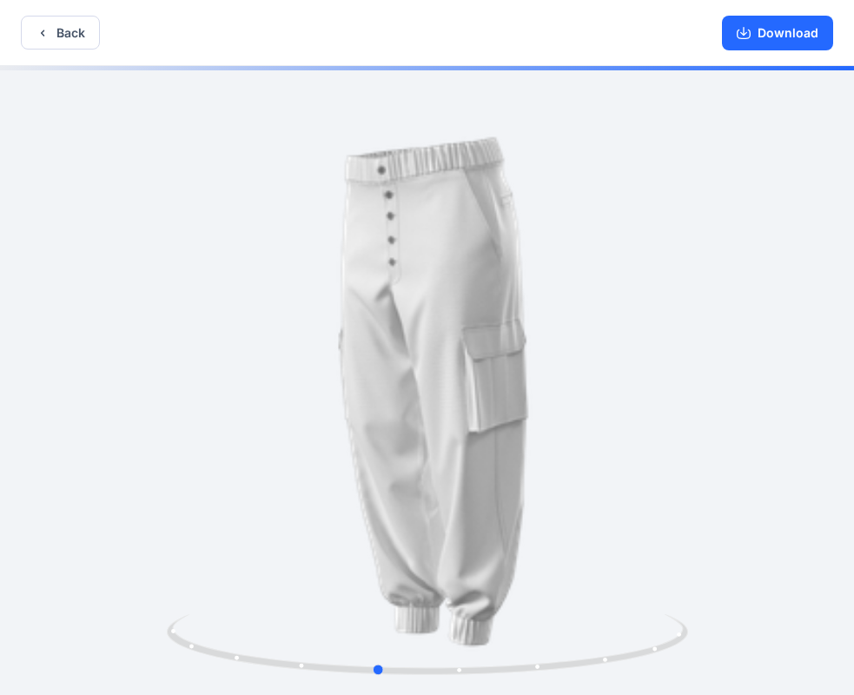
drag, startPoint x: 612, startPoint y: 597, endPoint x: 562, endPoint y: 599, distance: 49.6
click at [562, 599] on div at bounding box center [427, 382] width 854 height 633
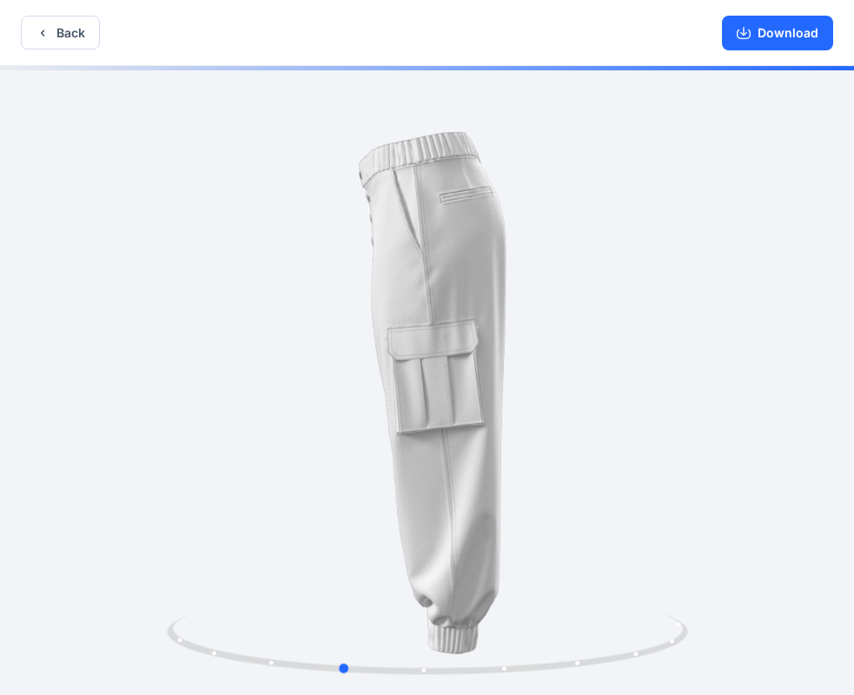
drag, startPoint x: 567, startPoint y: 574, endPoint x: 547, endPoint y: 575, distance: 20.9
click at [547, 575] on div at bounding box center [427, 382] width 854 height 633
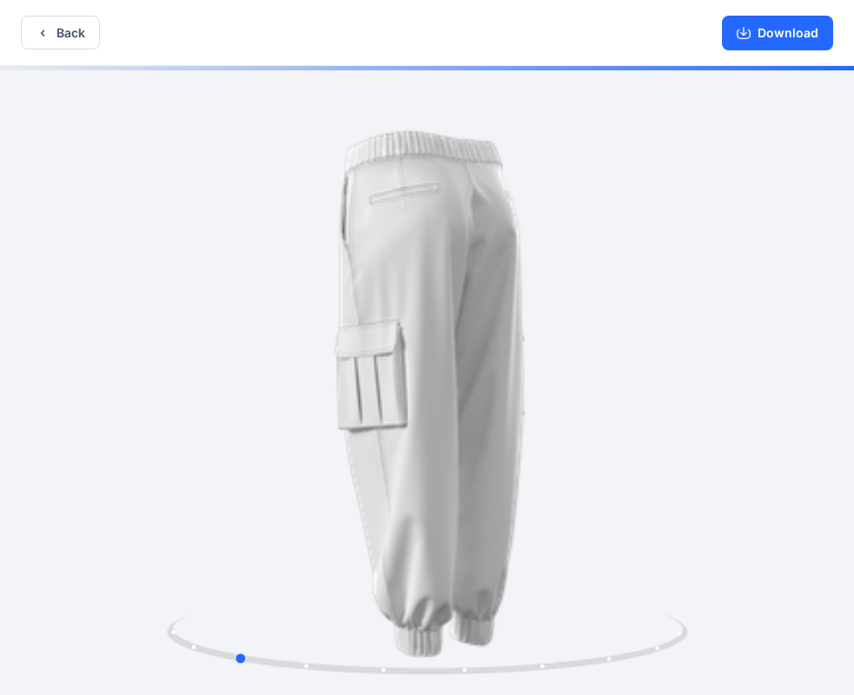
drag, startPoint x: 624, startPoint y: 556, endPoint x: 539, endPoint y: 561, distance: 85.3
click at [539, 561] on div at bounding box center [427, 382] width 854 height 633
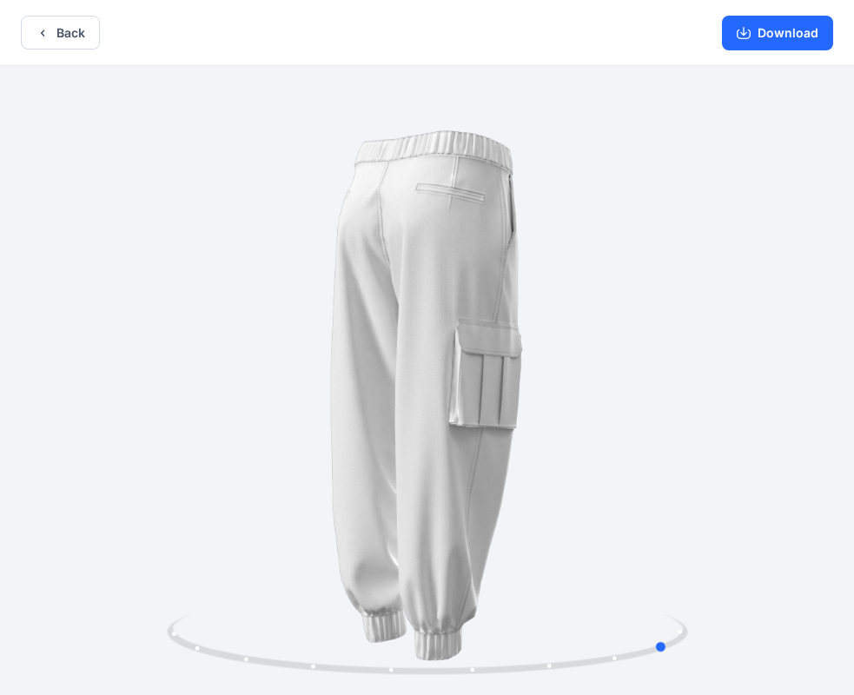
drag, startPoint x: 667, startPoint y: 581, endPoint x: 581, endPoint y: 581, distance: 86.9
click at [585, 588] on div at bounding box center [427, 382] width 854 height 633
drag, startPoint x: 674, startPoint y: 572, endPoint x: 640, endPoint y: 574, distance: 34.0
click at [640, 574] on div at bounding box center [427, 382] width 854 height 633
click at [38, 31] on icon "button" at bounding box center [43, 33] width 14 height 14
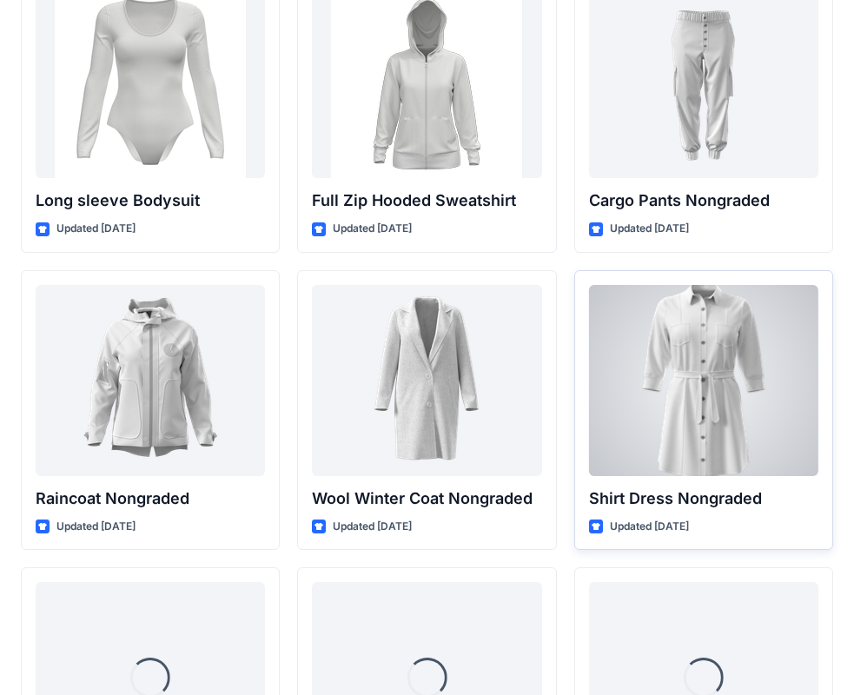
scroll to position [15111, 0]
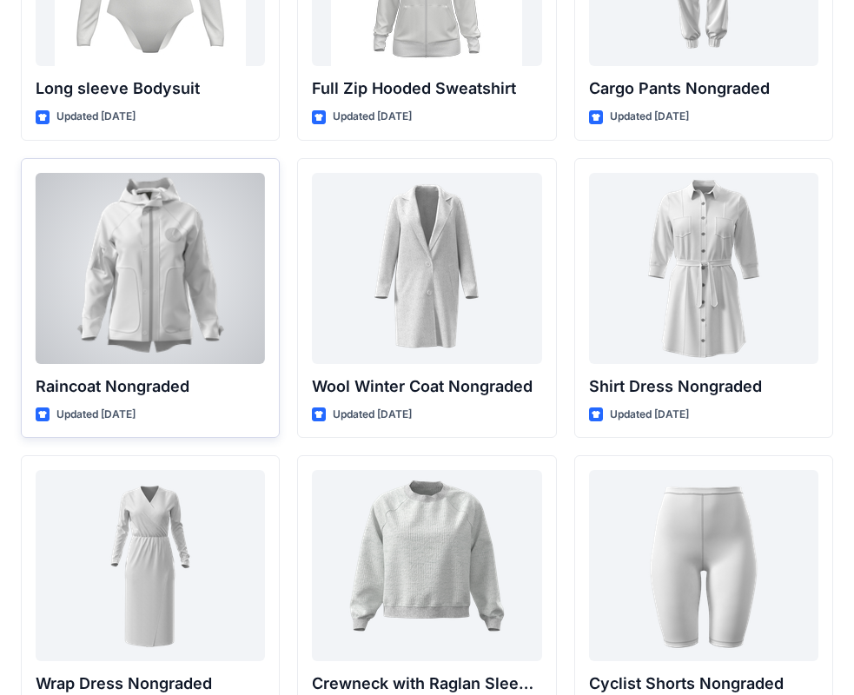
click at [143, 280] on div at bounding box center [150, 268] width 229 height 191
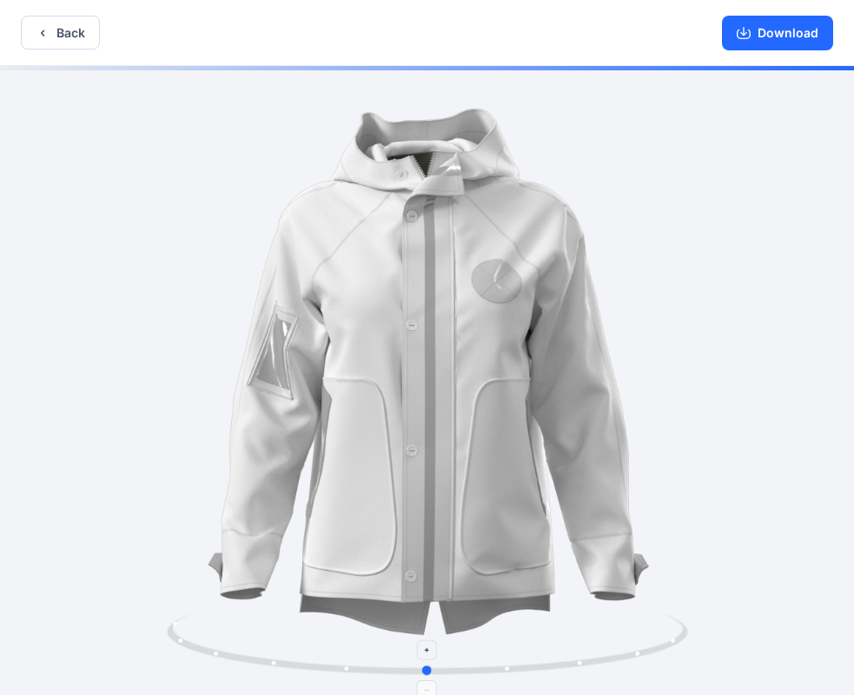
click at [509, 672] on icon at bounding box center [430, 646] width 526 height 65
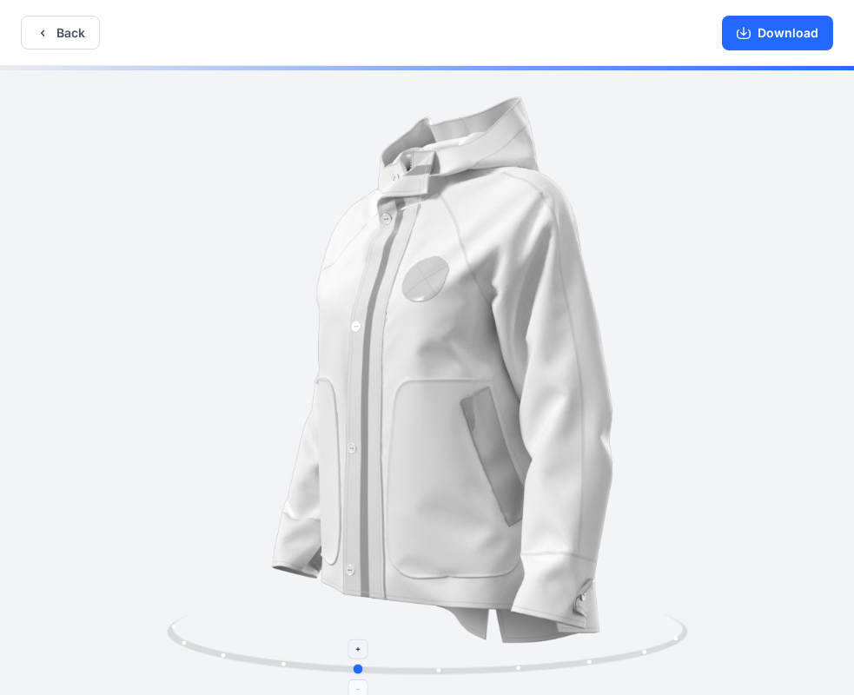
drag, startPoint x: 532, startPoint y: 629, endPoint x: 493, endPoint y: 629, distance: 39.1
click at [493, 629] on icon at bounding box center [430, 646] width 526 height 65
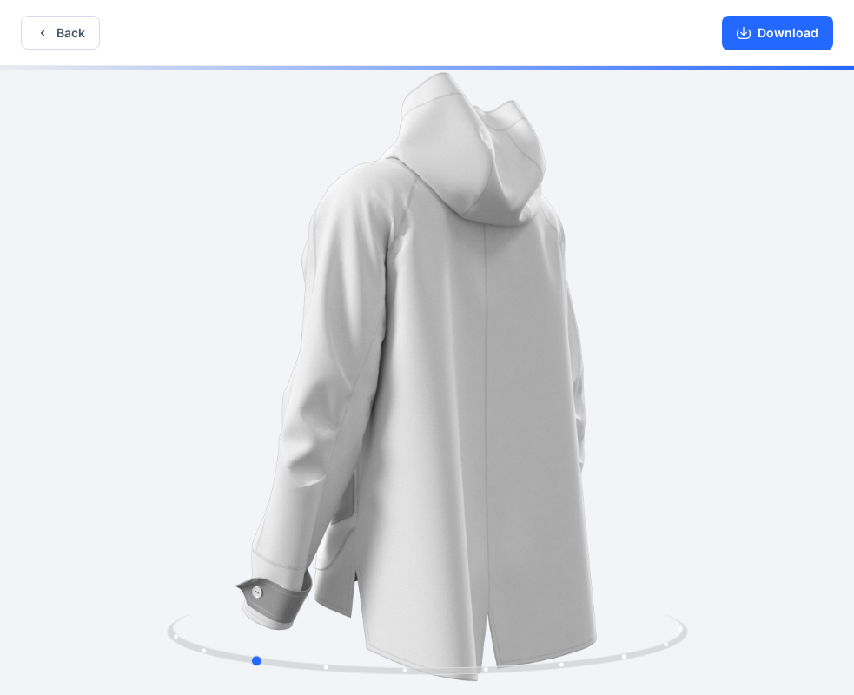
drag, startPoint x: 621, startPoint y: 590, endPoint x: 516, endPoint y: 608, distance: 106.7
click at [516, 608] on div at bounding box center [427, 382] width 854 height 633
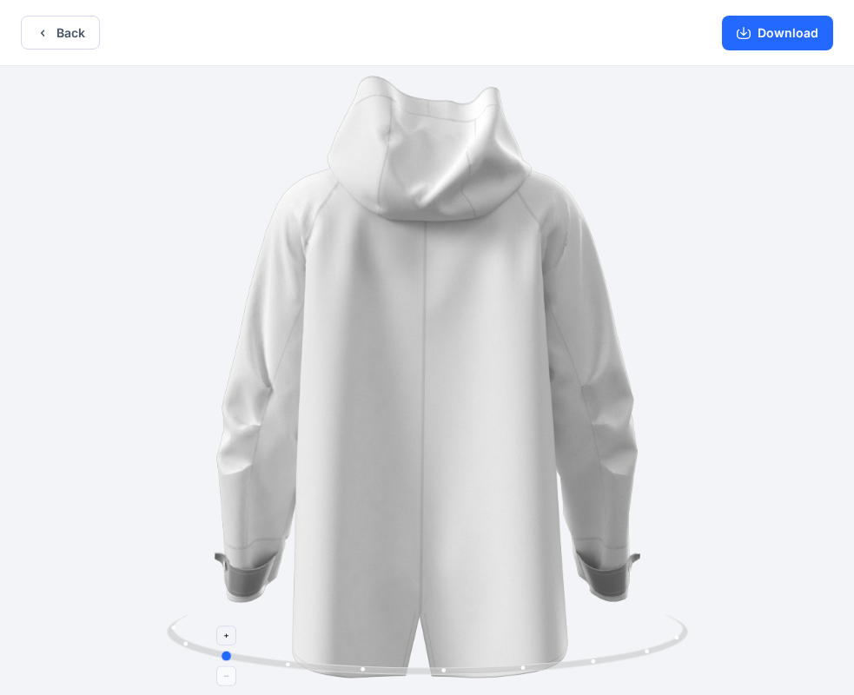
drag, startPoint x: 705, startPoint y: 614, endPoint x: 674, endPoint y: 617, distance: 31.5
click at [674, 617] on div at bounding box center [427, 382] width 854 height 633
click at [42, 39] on icon "button" at bounding box center [43, 33] width 14 height 14
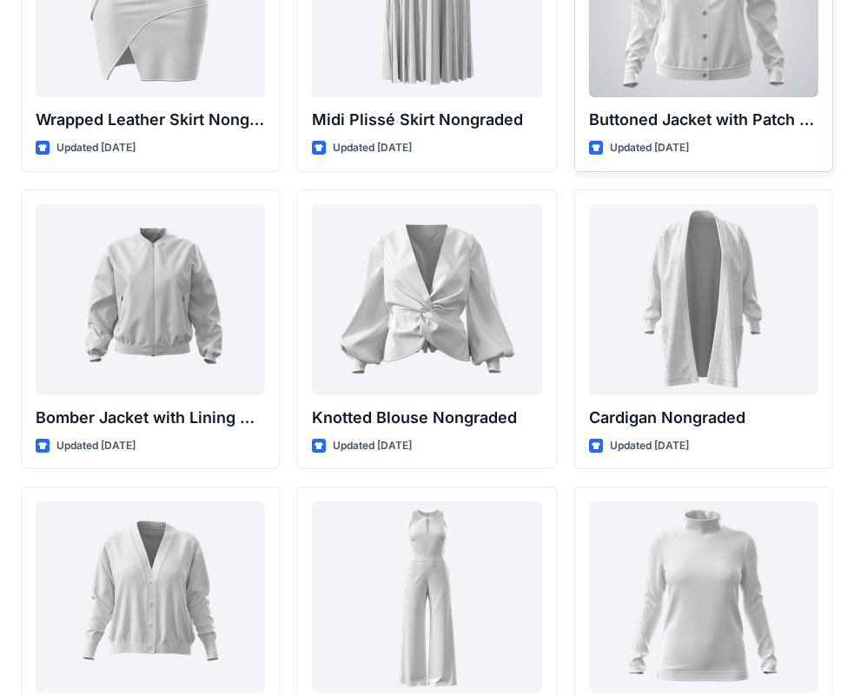
scroll to position [15980, 0]
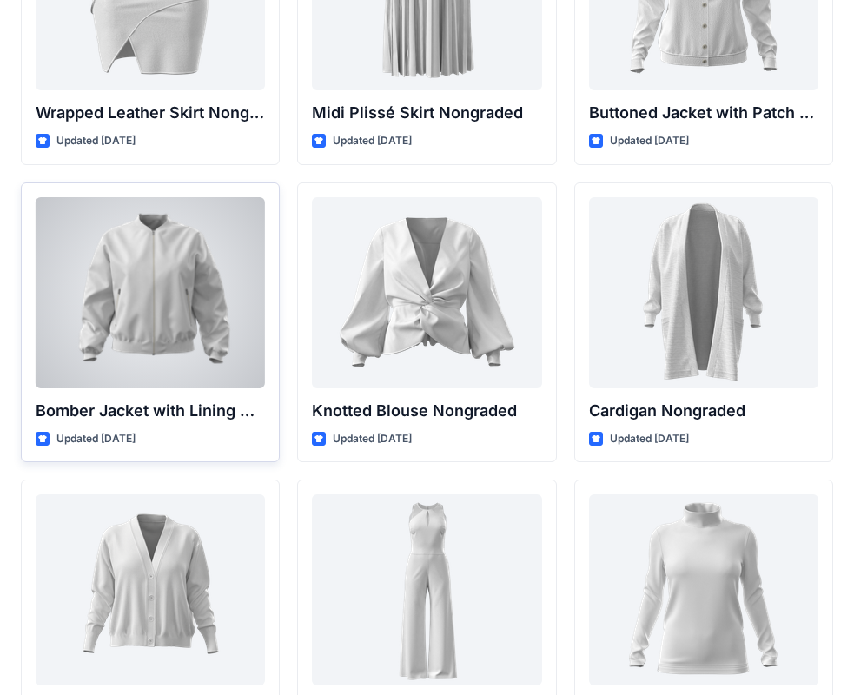
click at [166, 278] on div at bounding box center [150, 292] width 229 height 191
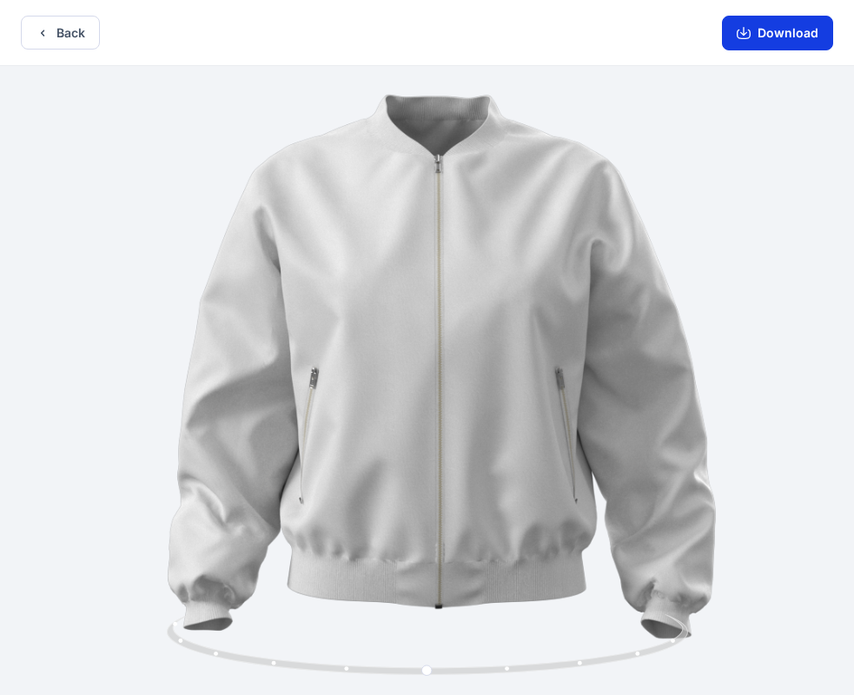
click at [756, 33] on button "Download" at bounding box center [777, 33] width 111 height 35
click at [53, 46] on button "Back" at bounding box center [60, 33] width 79 height 34
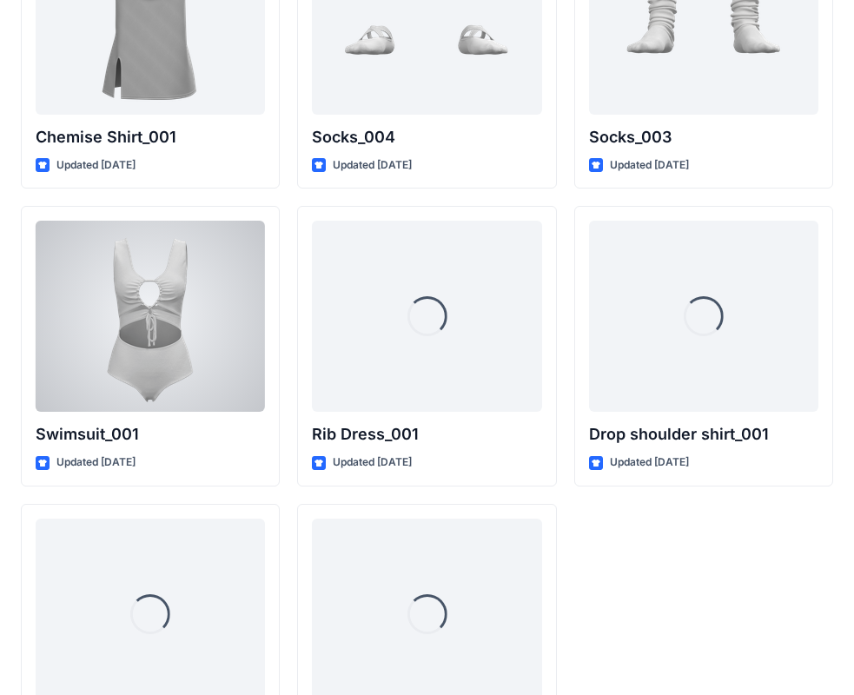
scroll to position [21326, 0]
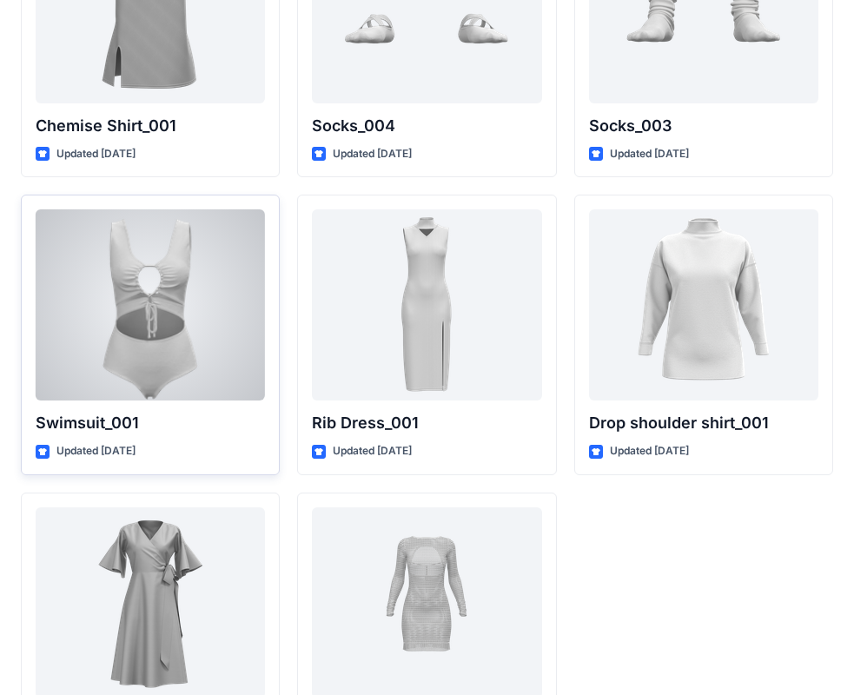
click at [129, 337] on div at bounding box center [150, 304] width 229 height 191
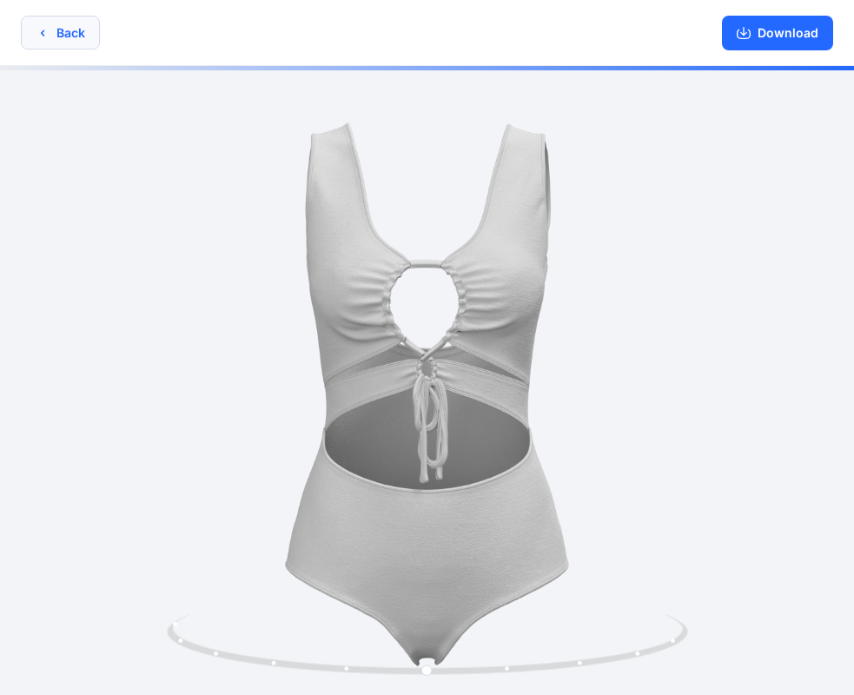
click at [22, 28] on button "Back" at bounding box center [60, 33] width 79 height 34
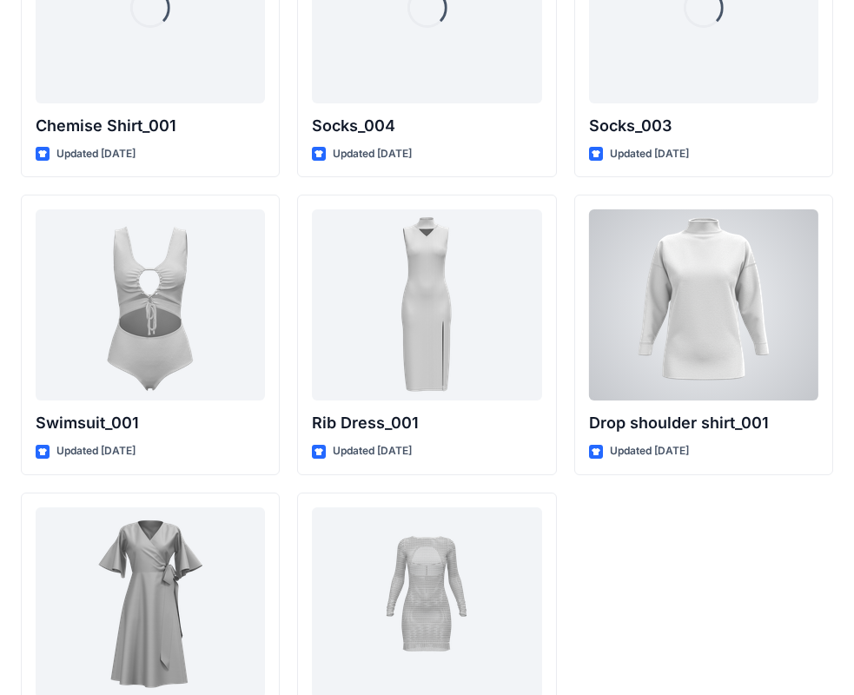
scroll to position [21424, 0]
